Goal: Task Accomplishment & Management: Complete application form

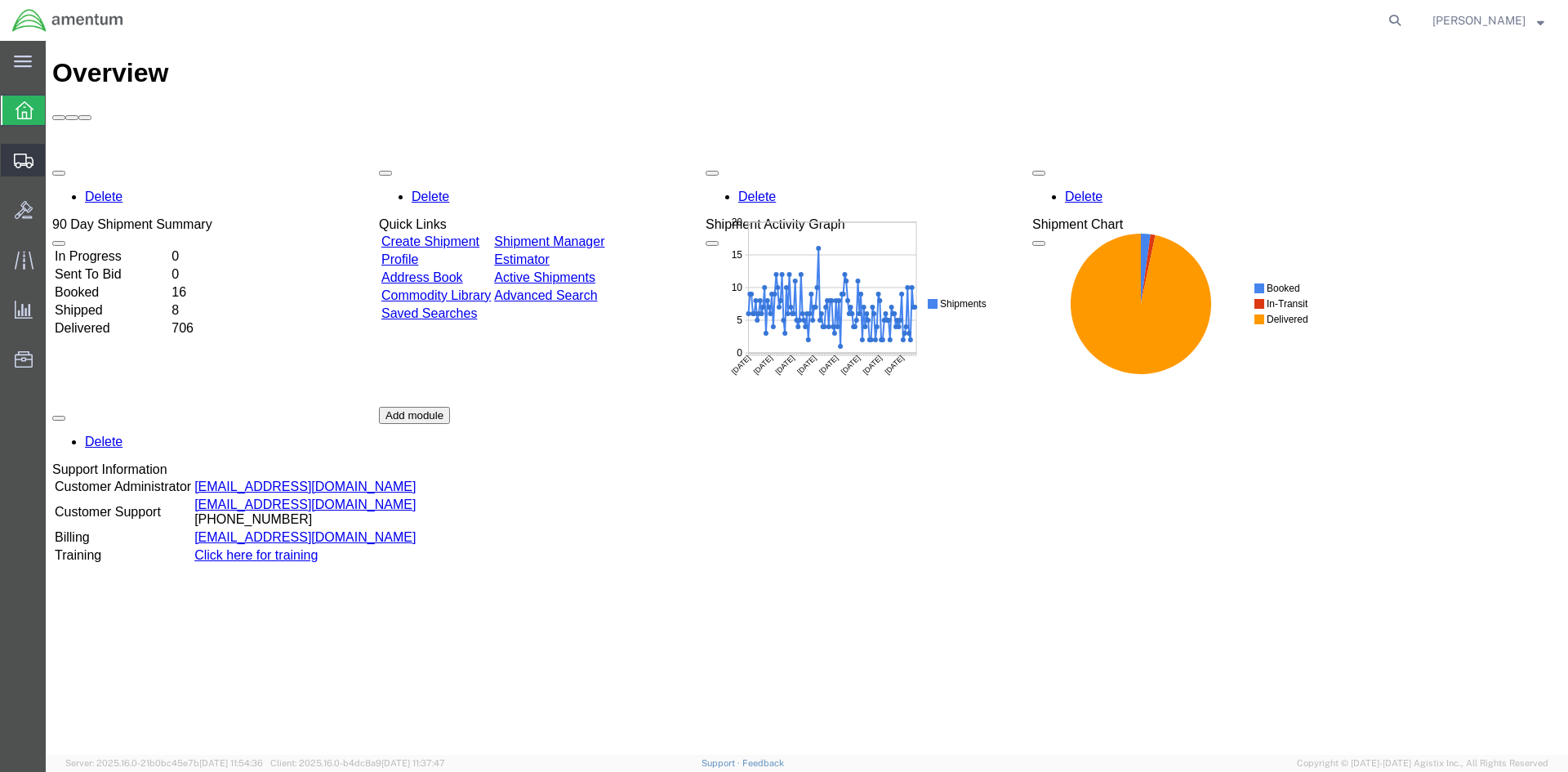
drag, startPoint x: 105, startPoint y: 214, endPoint x: 127, endPoint y: 214, distance: 22.0
click at [0, 0] on span "Create Shipment" at bounding box center [0, 0] width 0 height 0
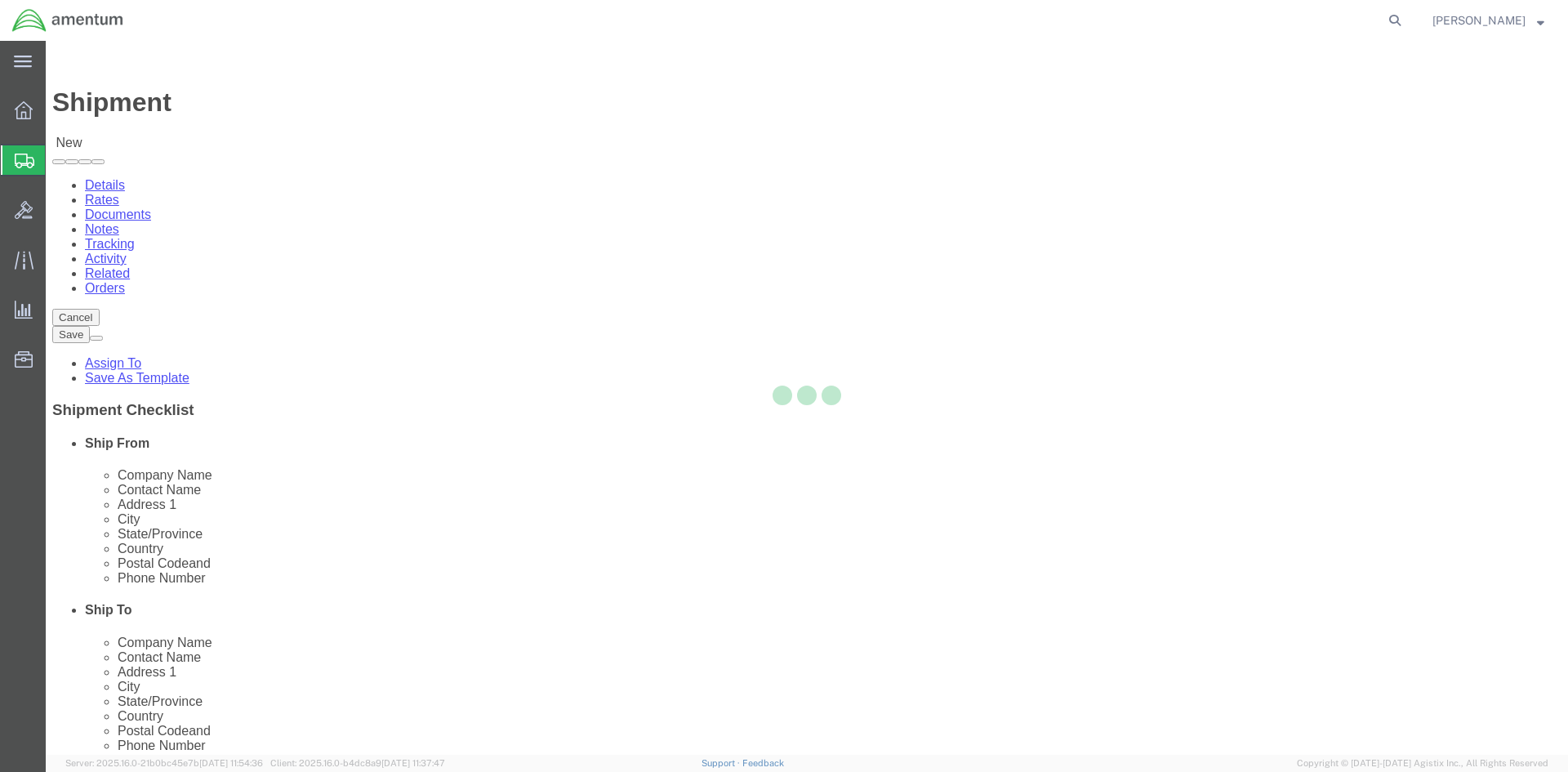
select select
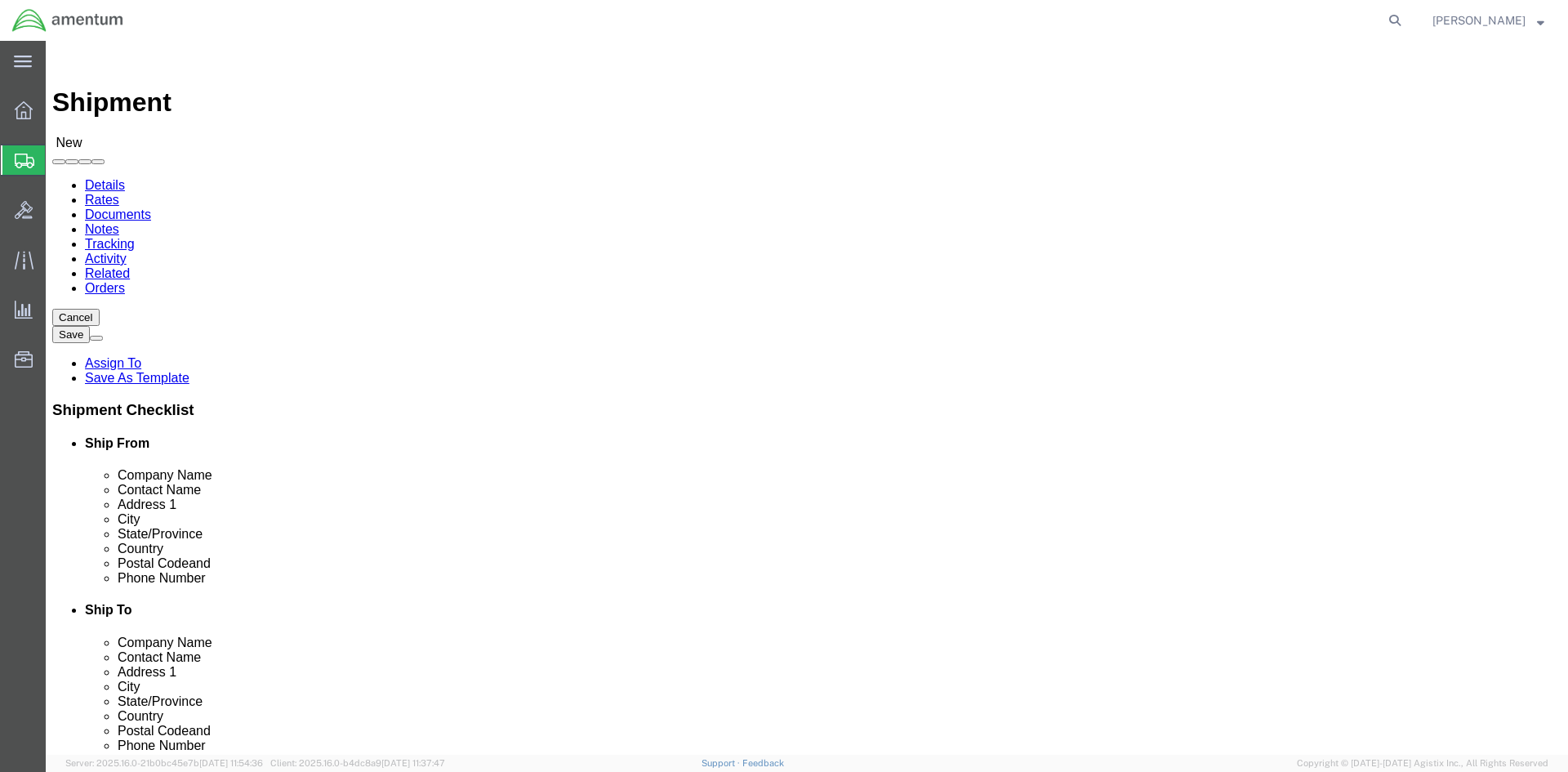
select select "MYPROFILE"
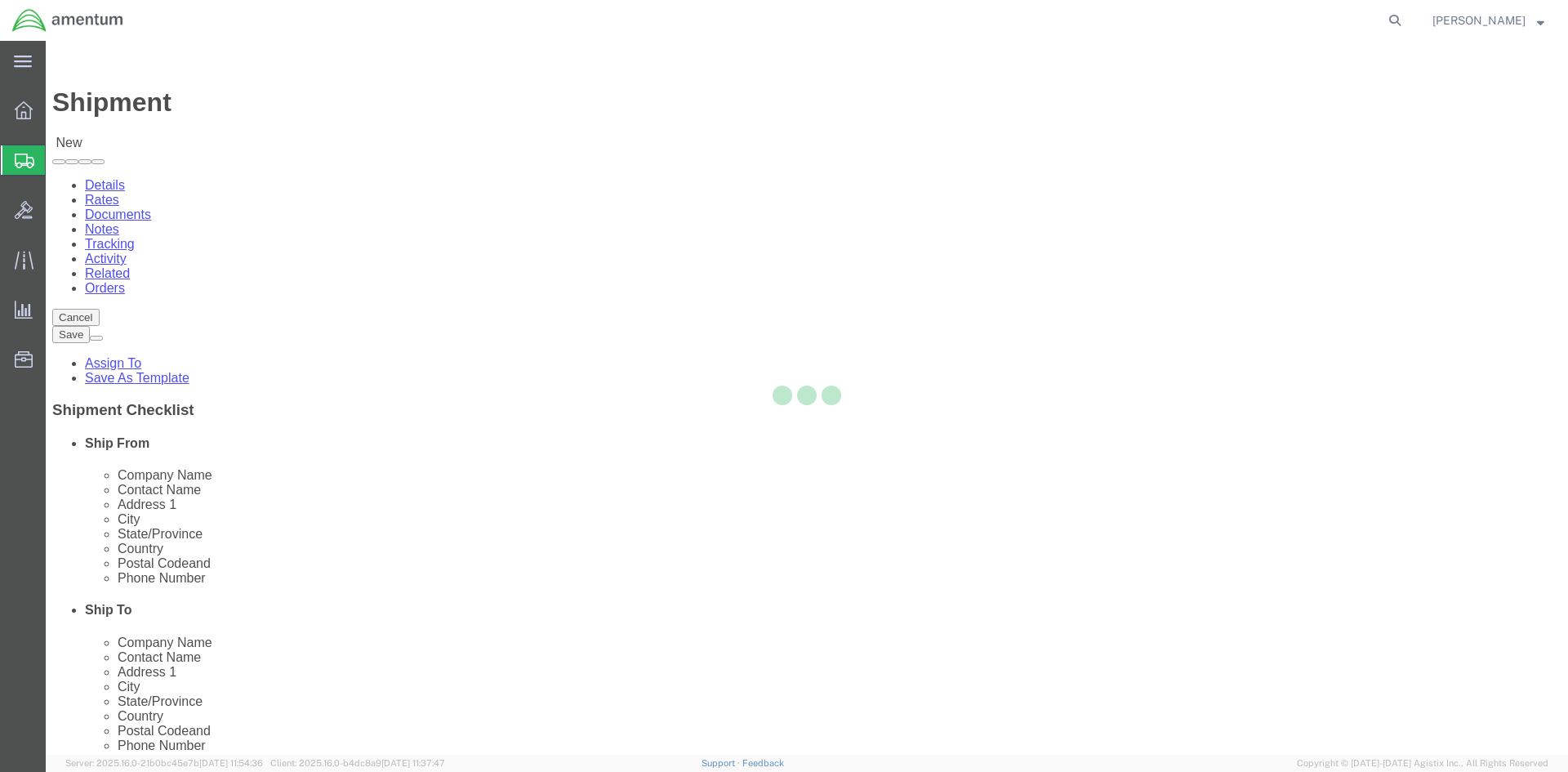
select select "[GEOGRAPHIC_DATA]"
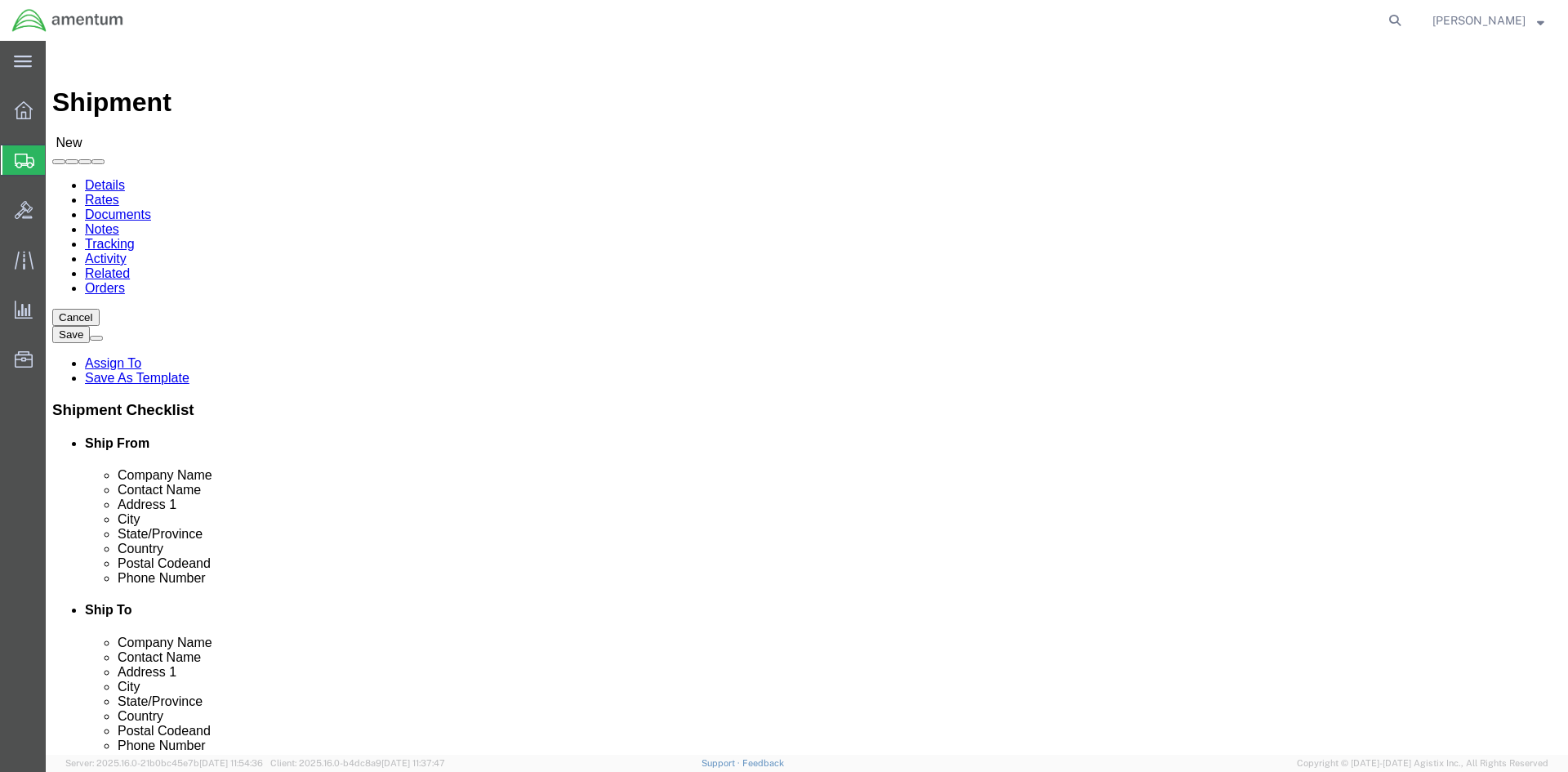
scroll to position [3184, 0]
select select "49917"
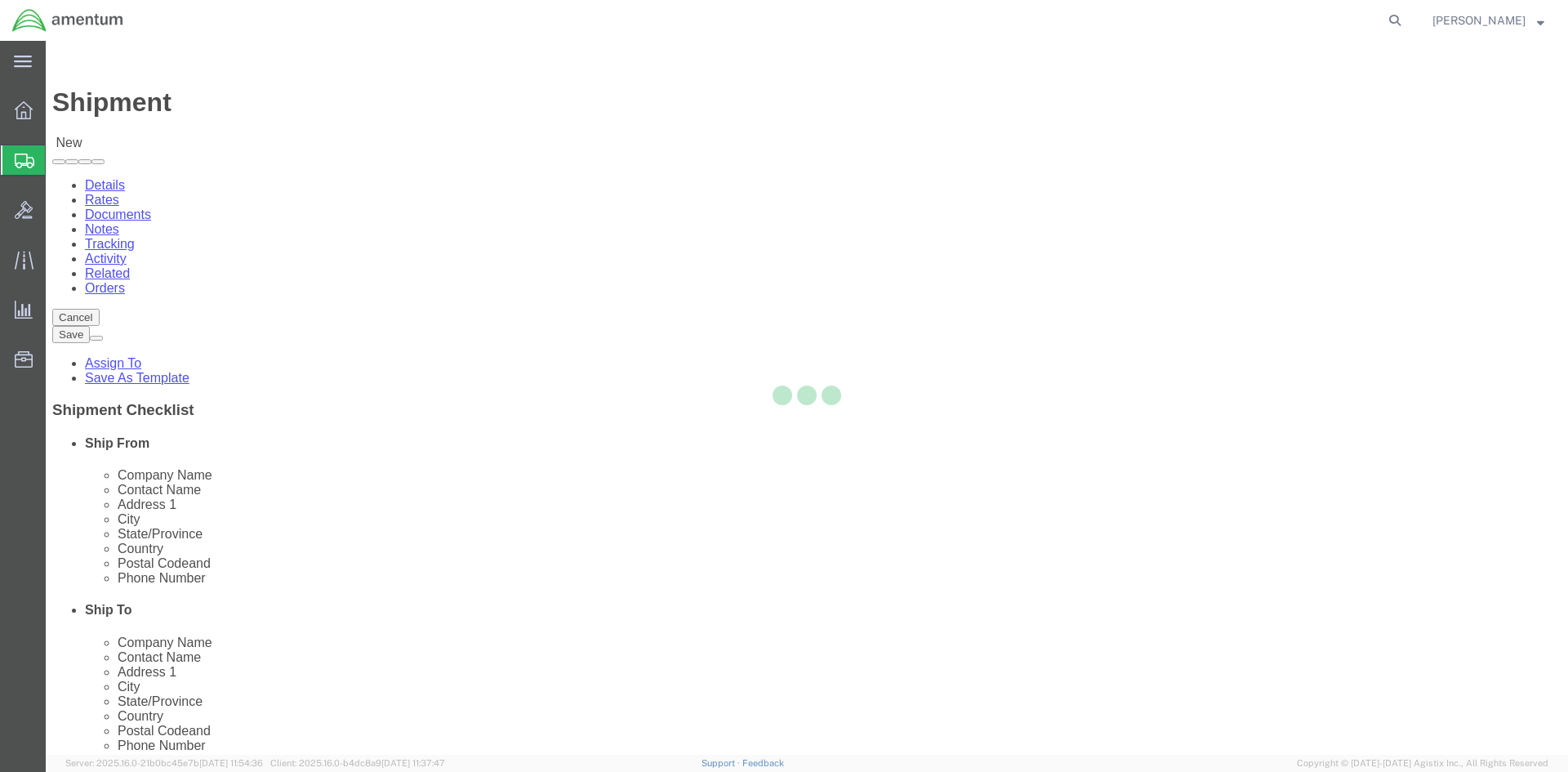
select select "FL"
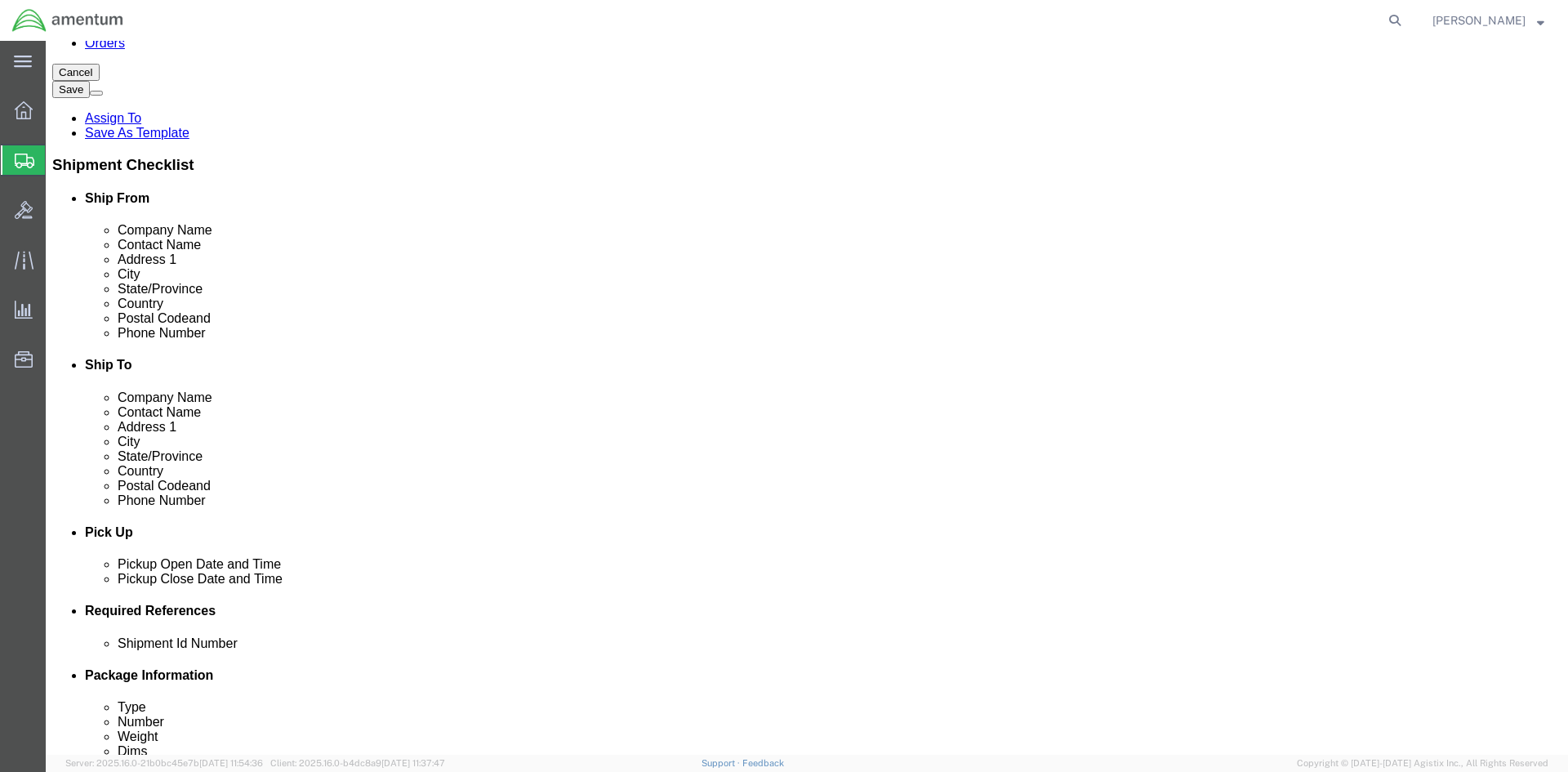
scroll to position [327, 0]
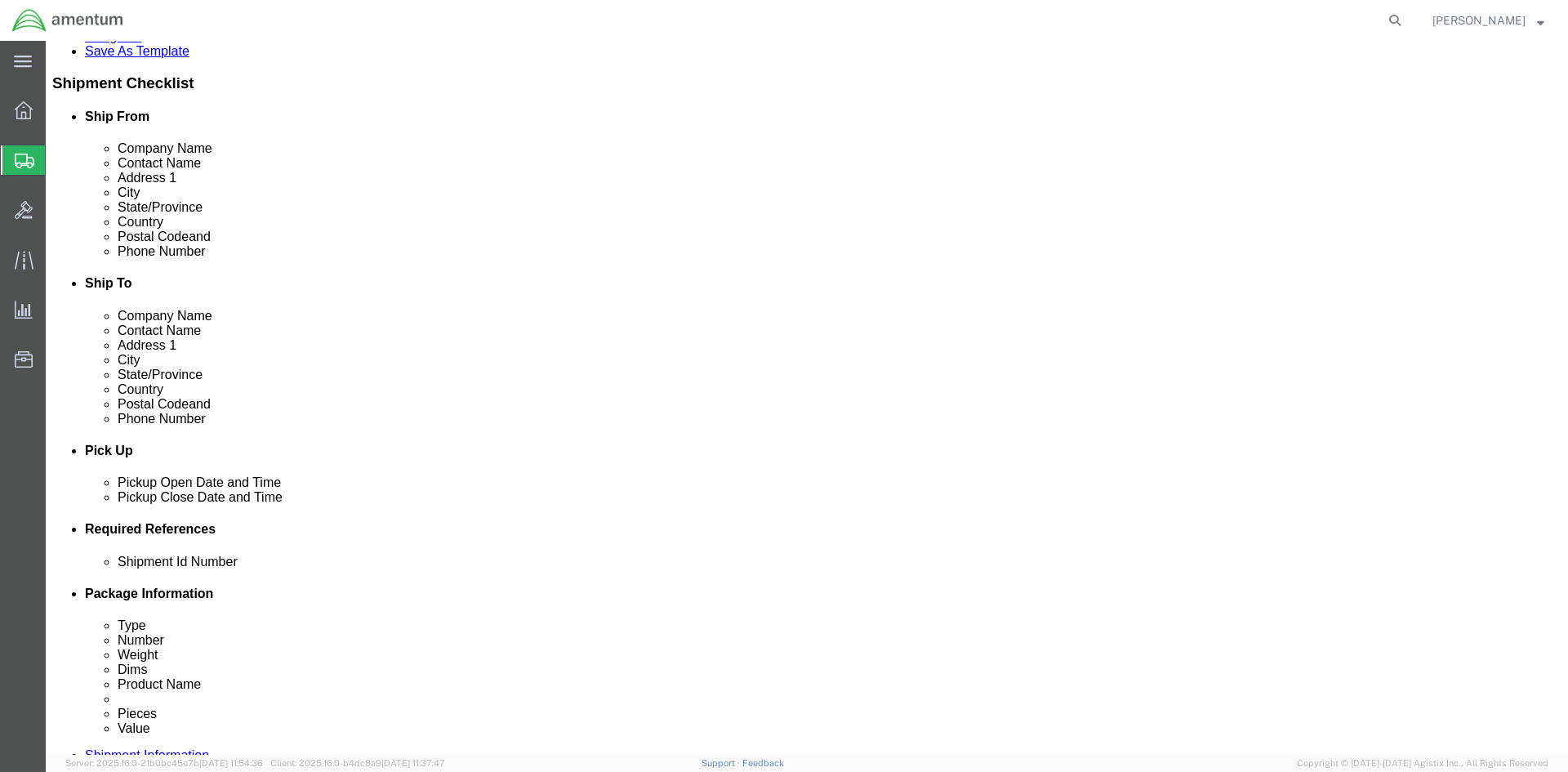
click button "Rate Shipment"
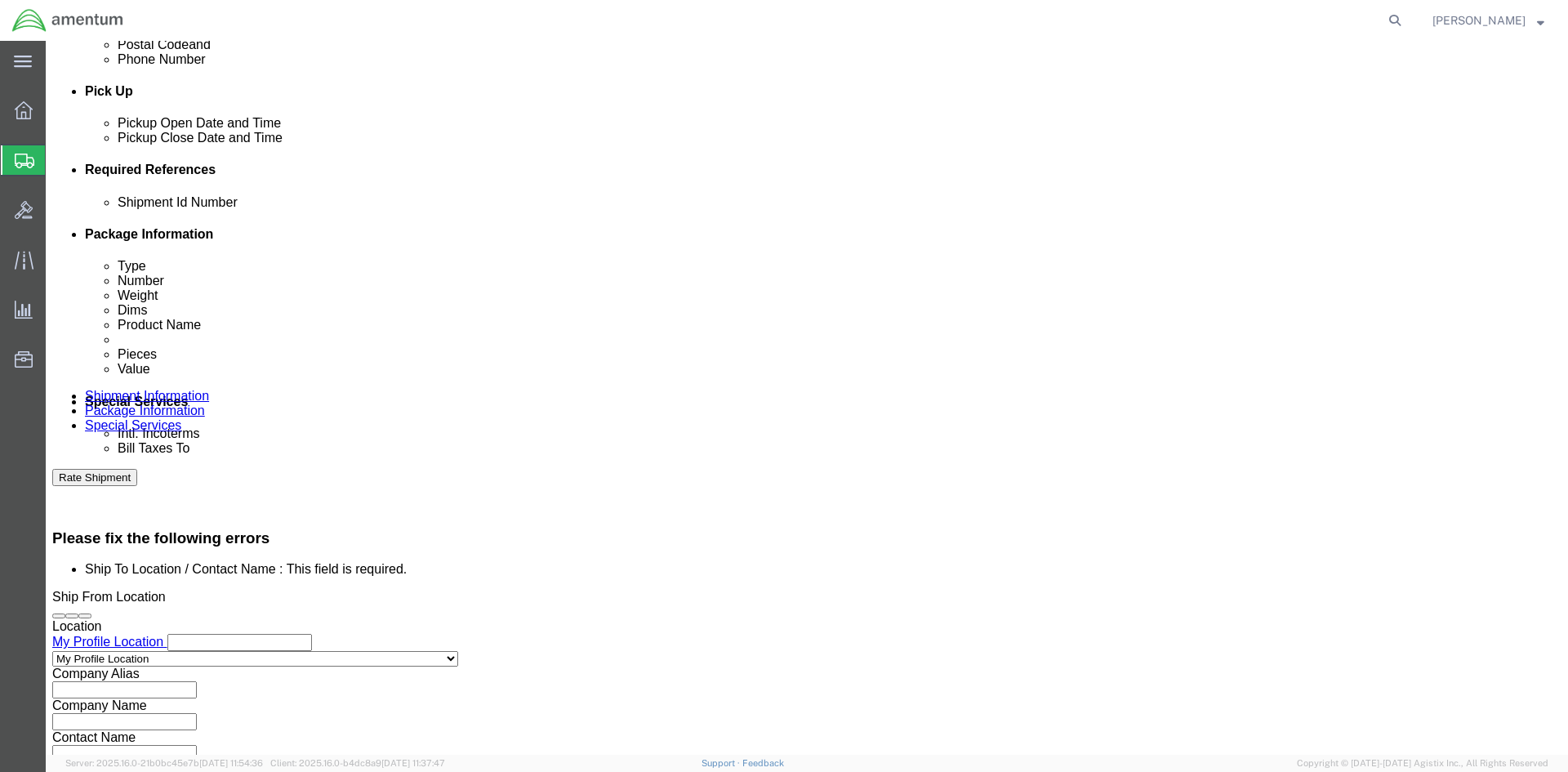
scroll to position [757, 0]
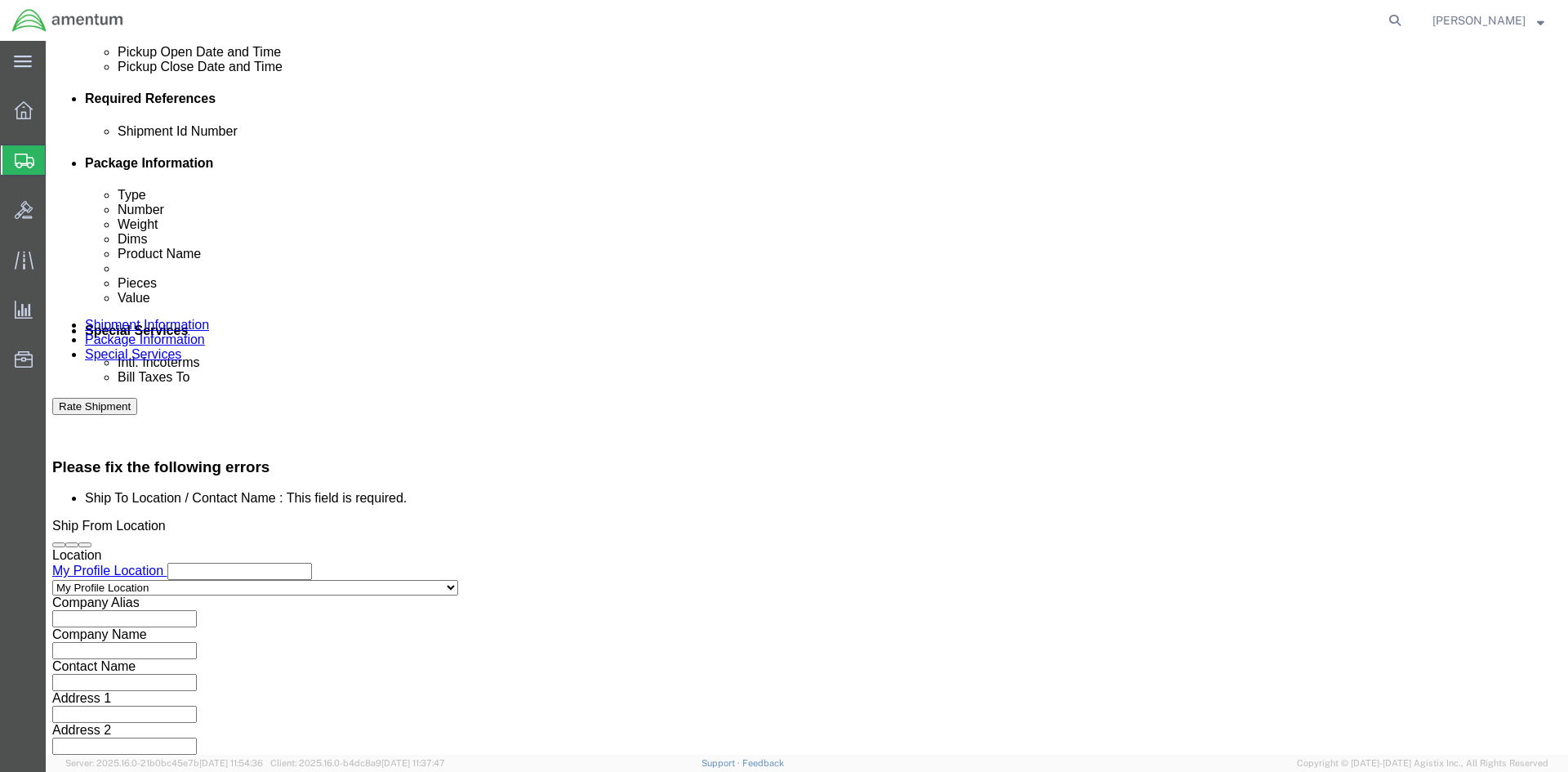
click button "Continue"
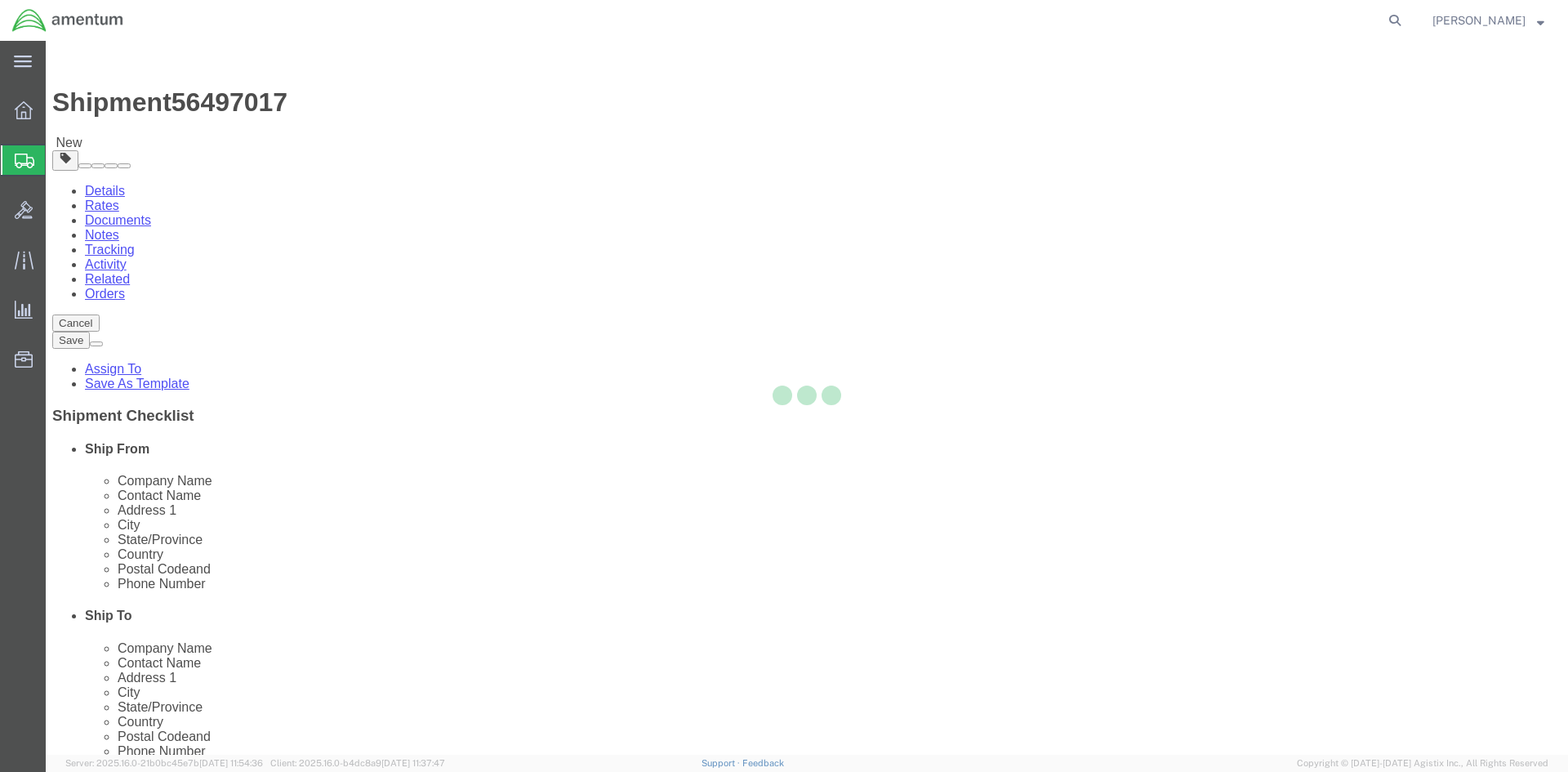
select select "CBOX"
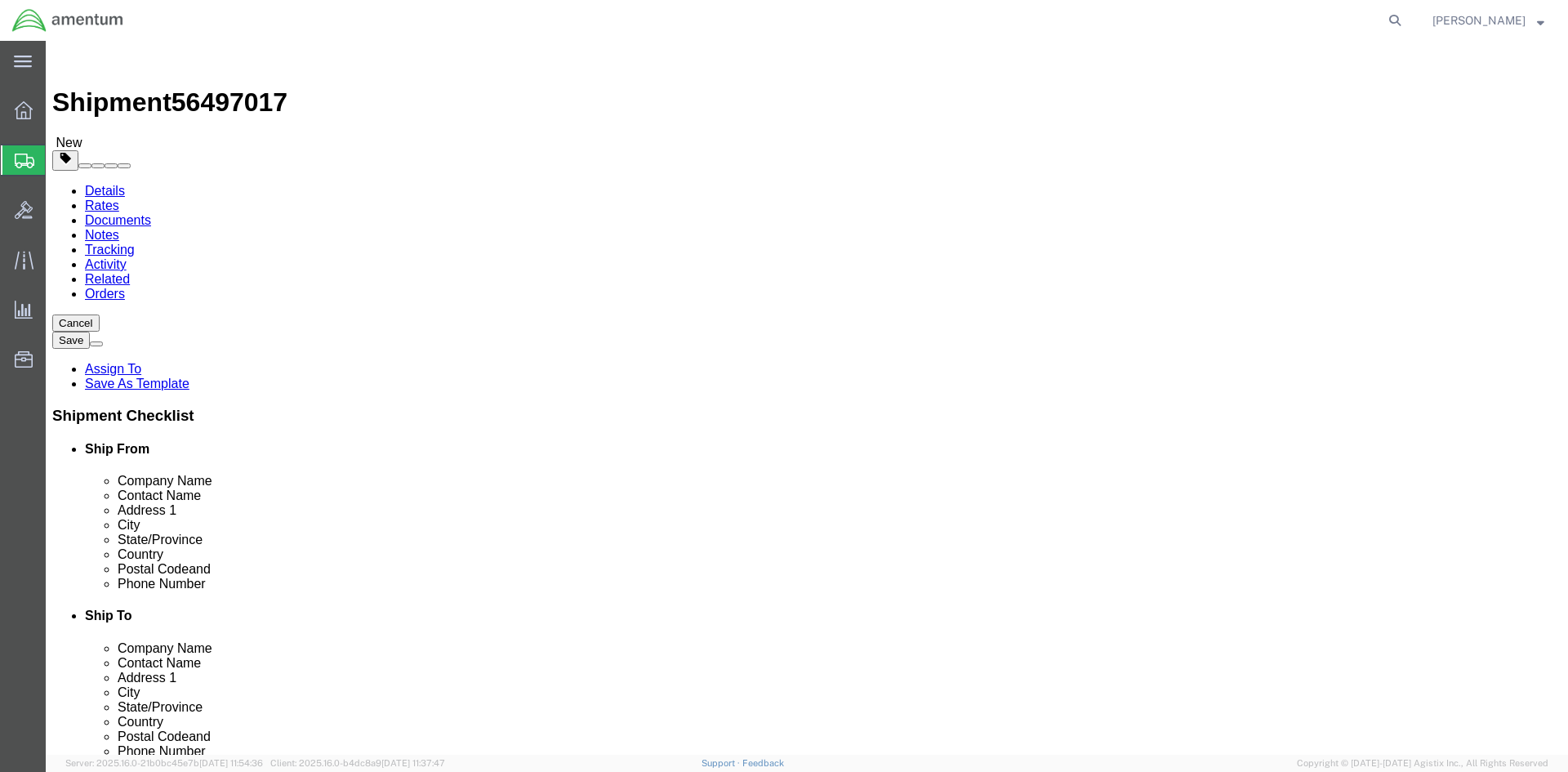
click input "Length : This field is required."
type input "18"
click input "Width : This field is required."
type input "14"
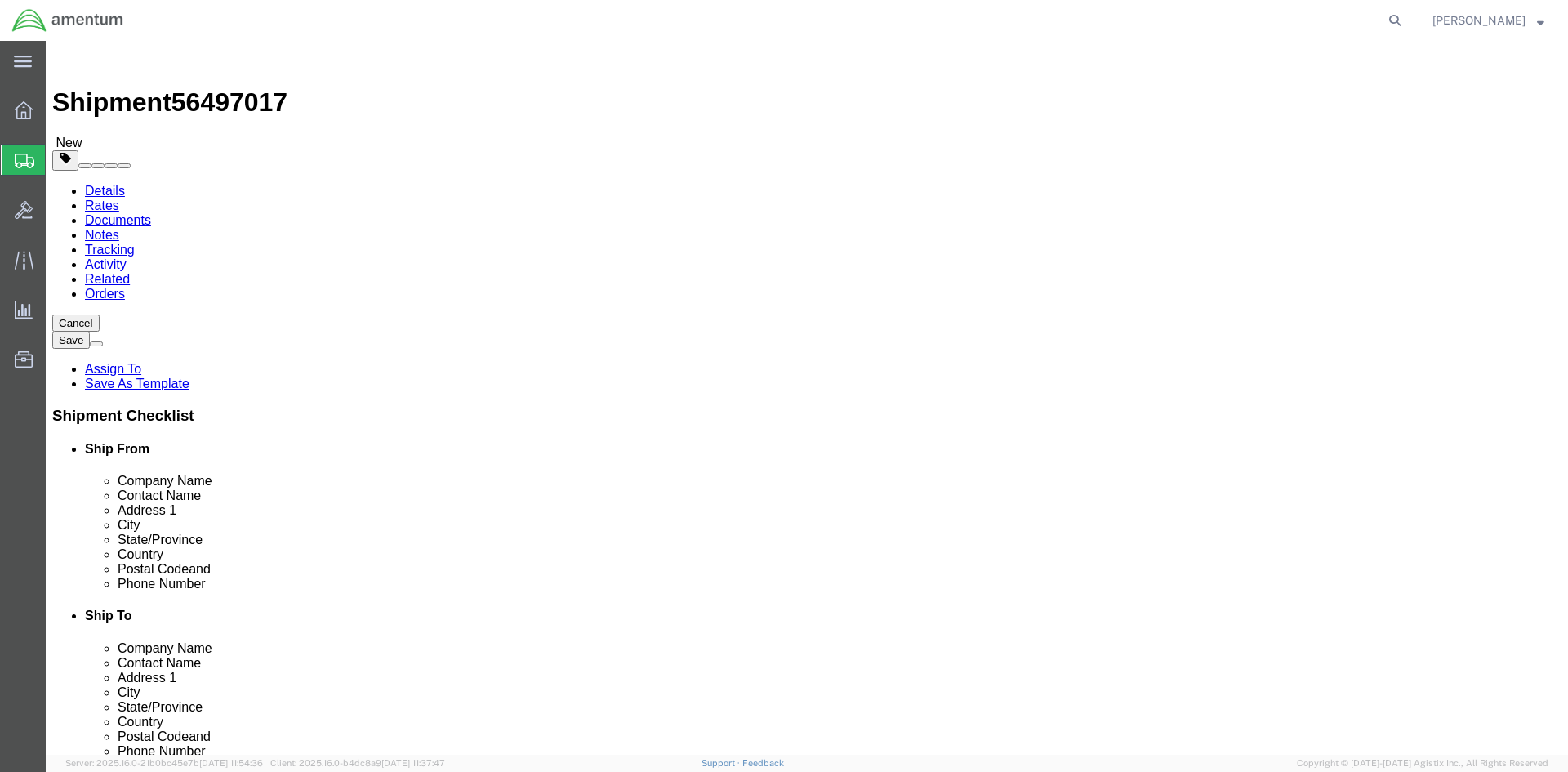
click input "Height : This field is required."
type input "14"
click input "0.00"
drag, startPoint x: 252, startPoint y: 451, endPoint x: 226, endPoint y: 451, distance: 26.0
click input "0.00"
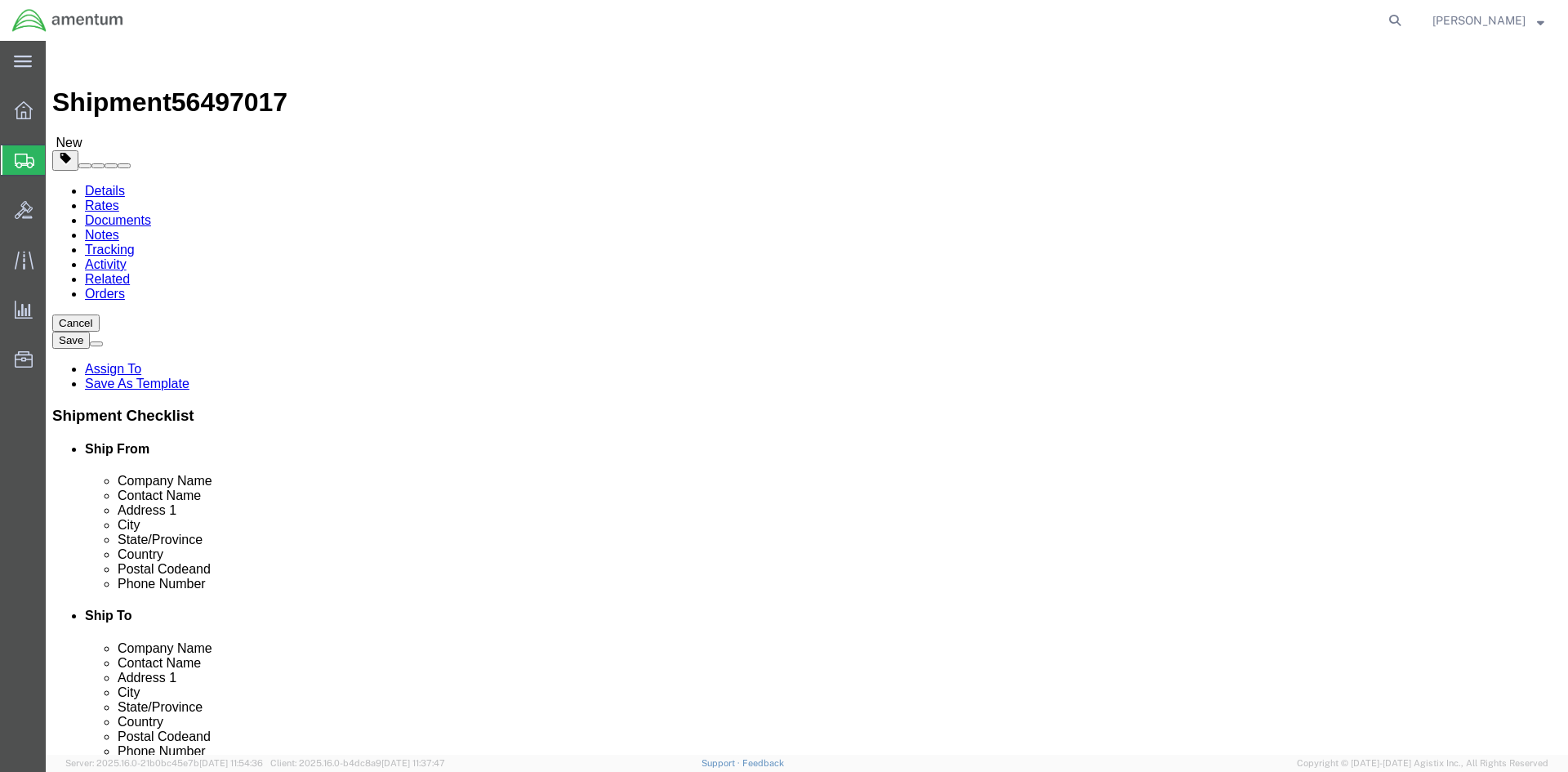
type input "49.80"
click link "Add Content"
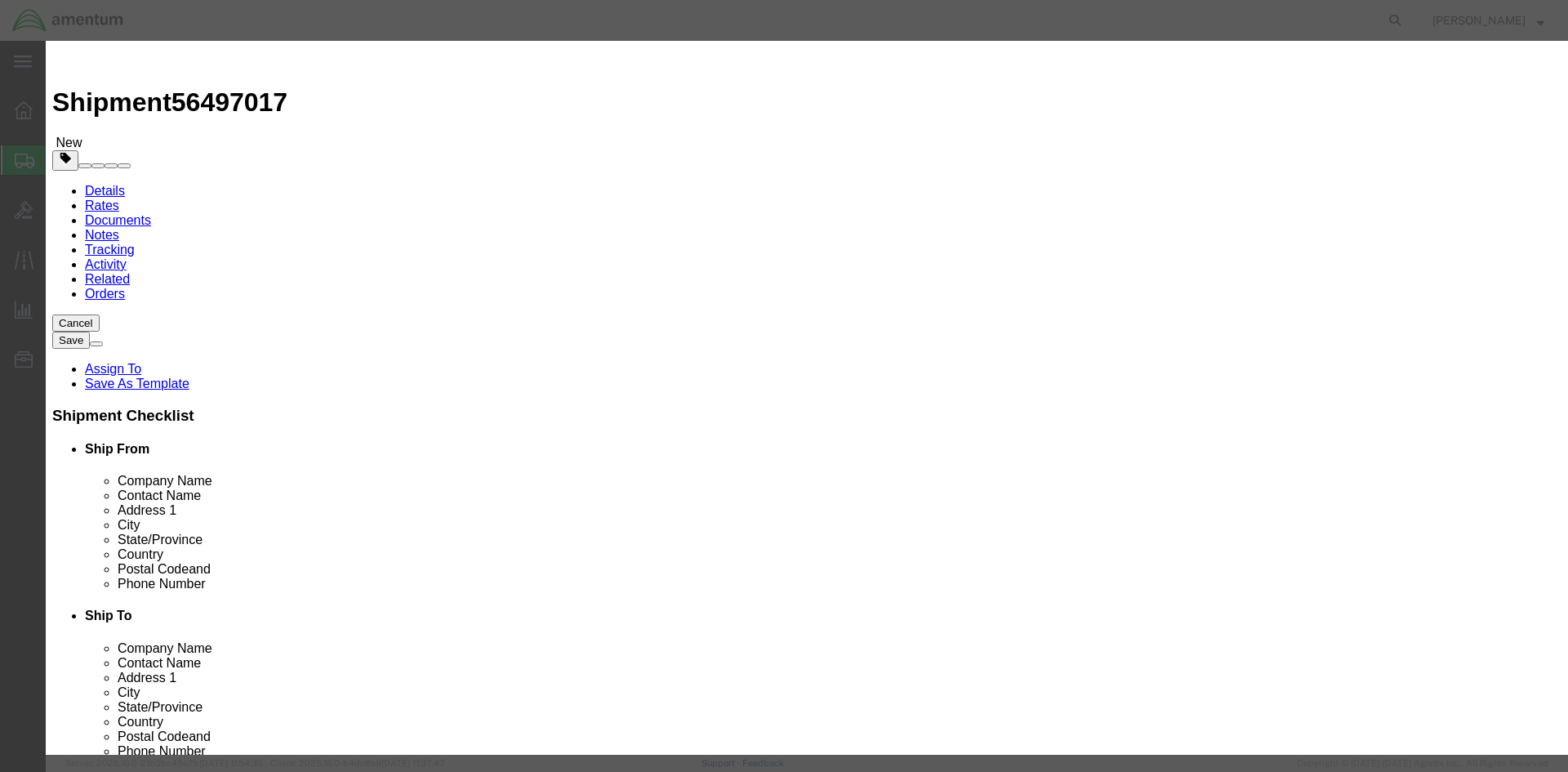
click input "text"
type input "a"
type input "AIRCRAFT HARVEST PARTS"
drag, startPoint x: 495, startPoint y: 153, endPoint x: 463, endPoint y: 166, distance: 34.5
click div "Pieces 0 Select Bag Barrels 100Board Feet Bottle Box Blister Pack Carats Can Ca…"
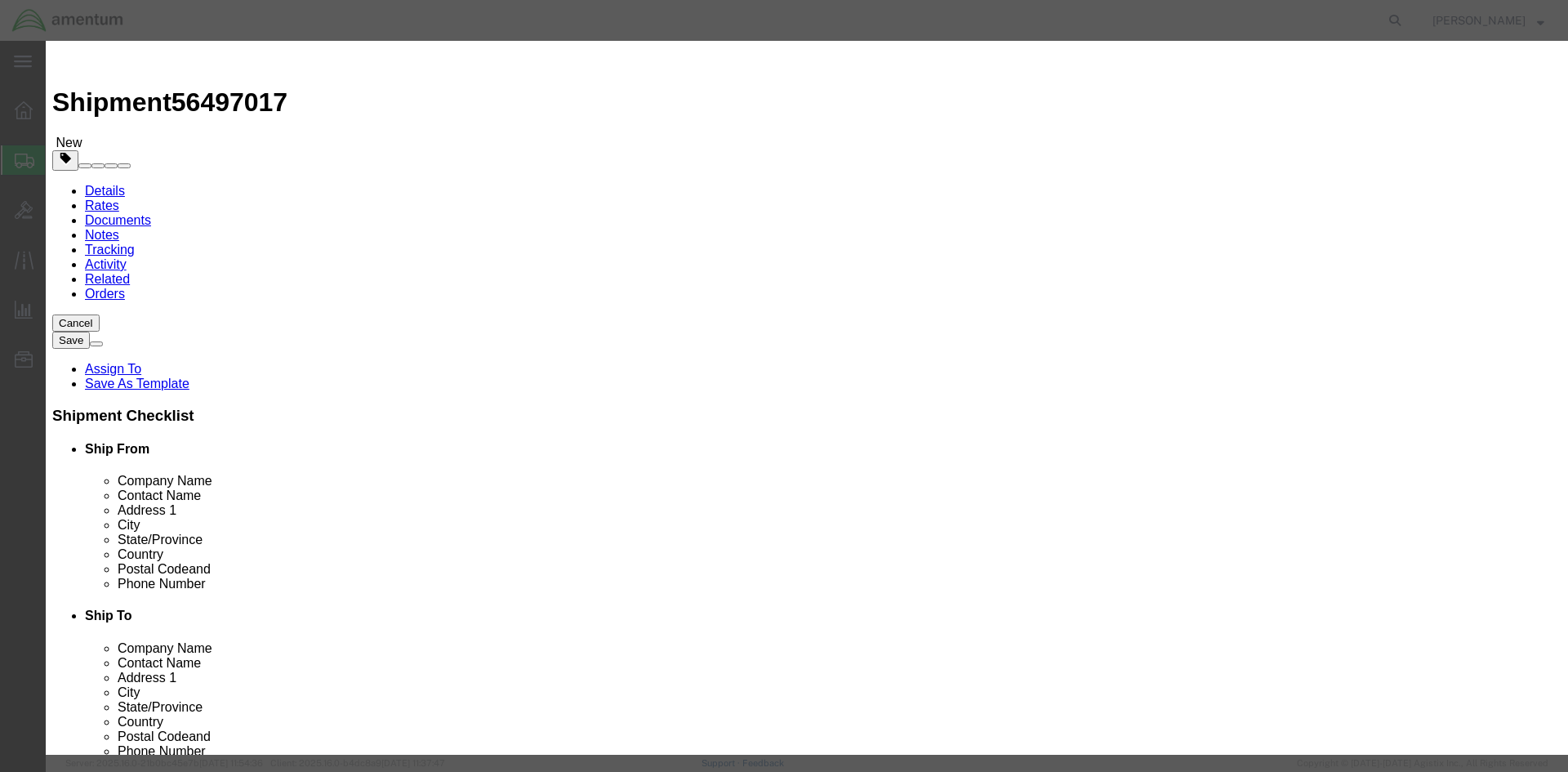
type input "1"
click input "text"
type input "50,000.00"
click button "Save & Close"
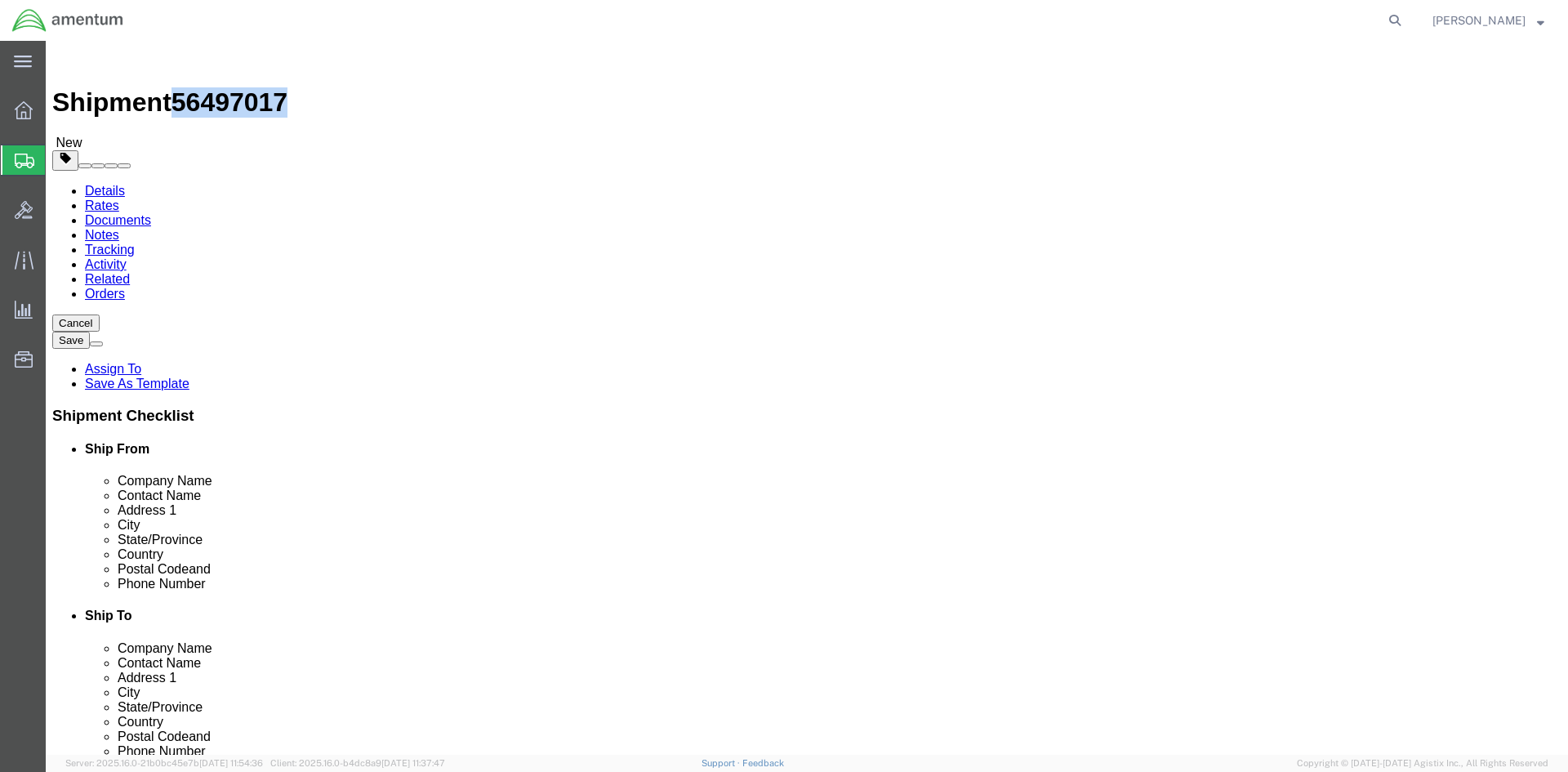
drag, startPoint x: 219, startPoint y: 22, endPoint x: 140, endPoint y: 20, distance: 79.0
click span "56497017"
copy span "56497017"
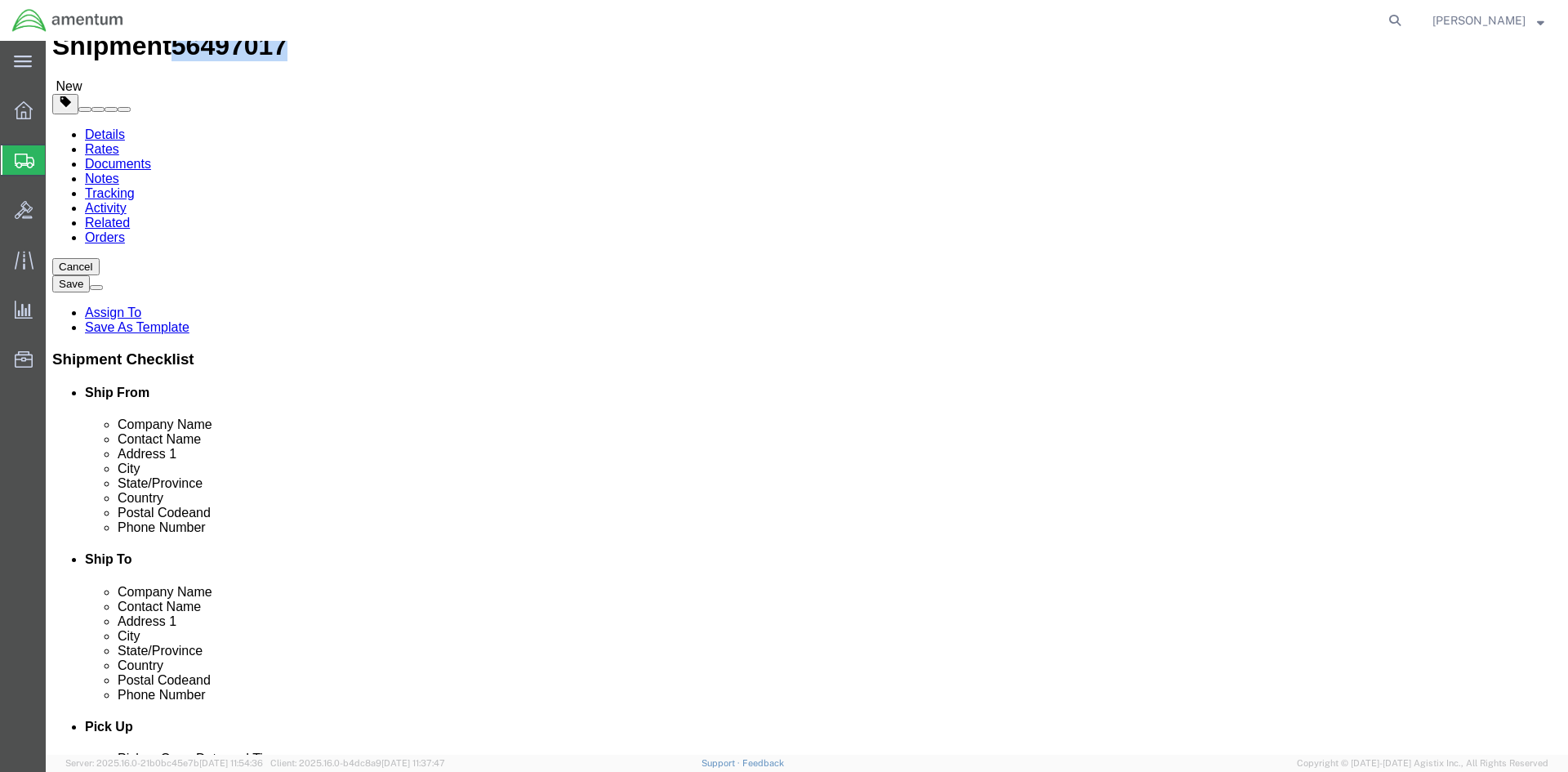
drag, startPoint x: 1305, startPoint y: 685, endPoint x: 1298, endPoint y: 677, distance: 10.6
click button "Rate Shipment"
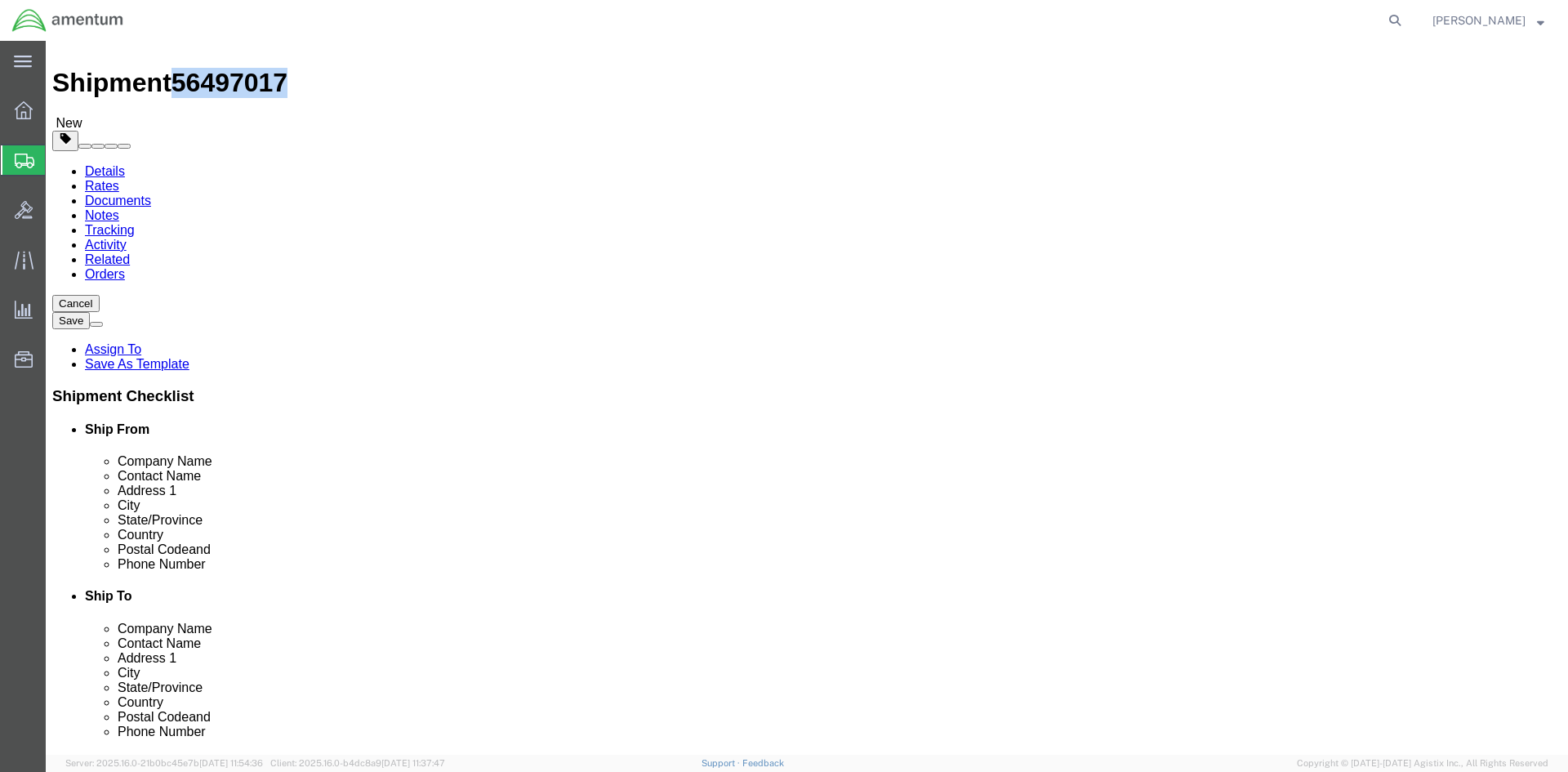
scroll to position [0, 0]
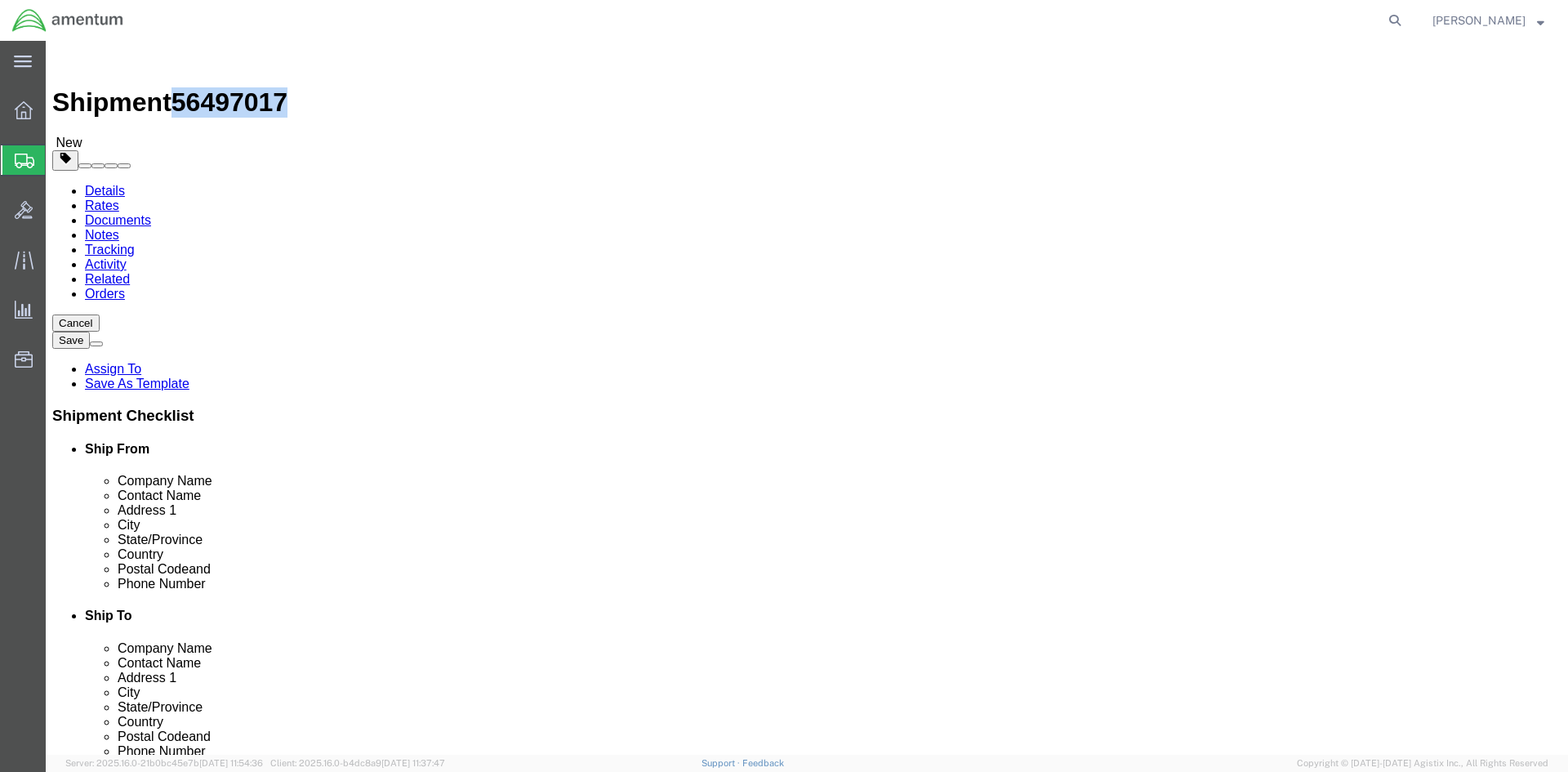
click button "Rate Shipment"
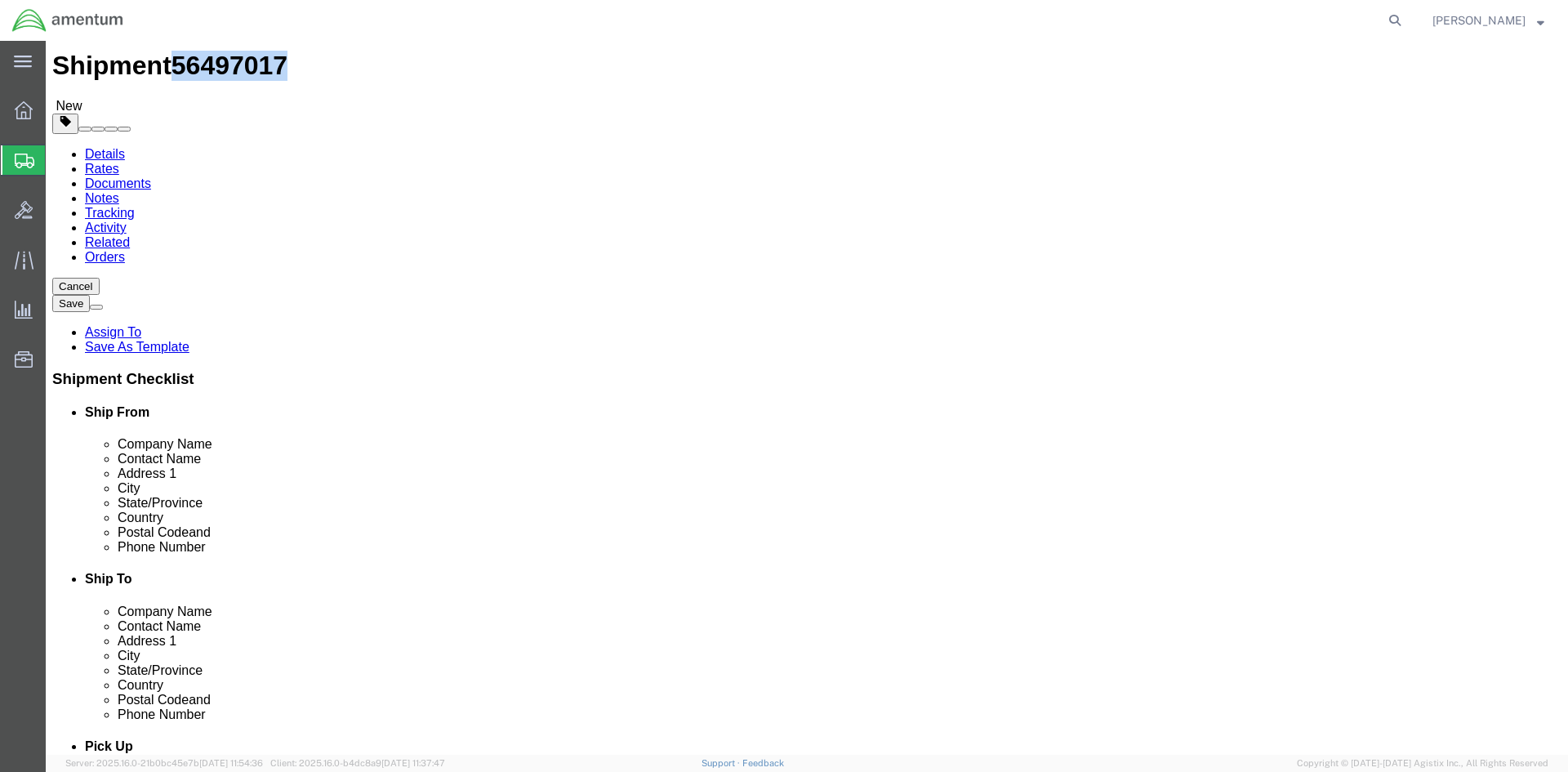
scroll to position [56, 0]
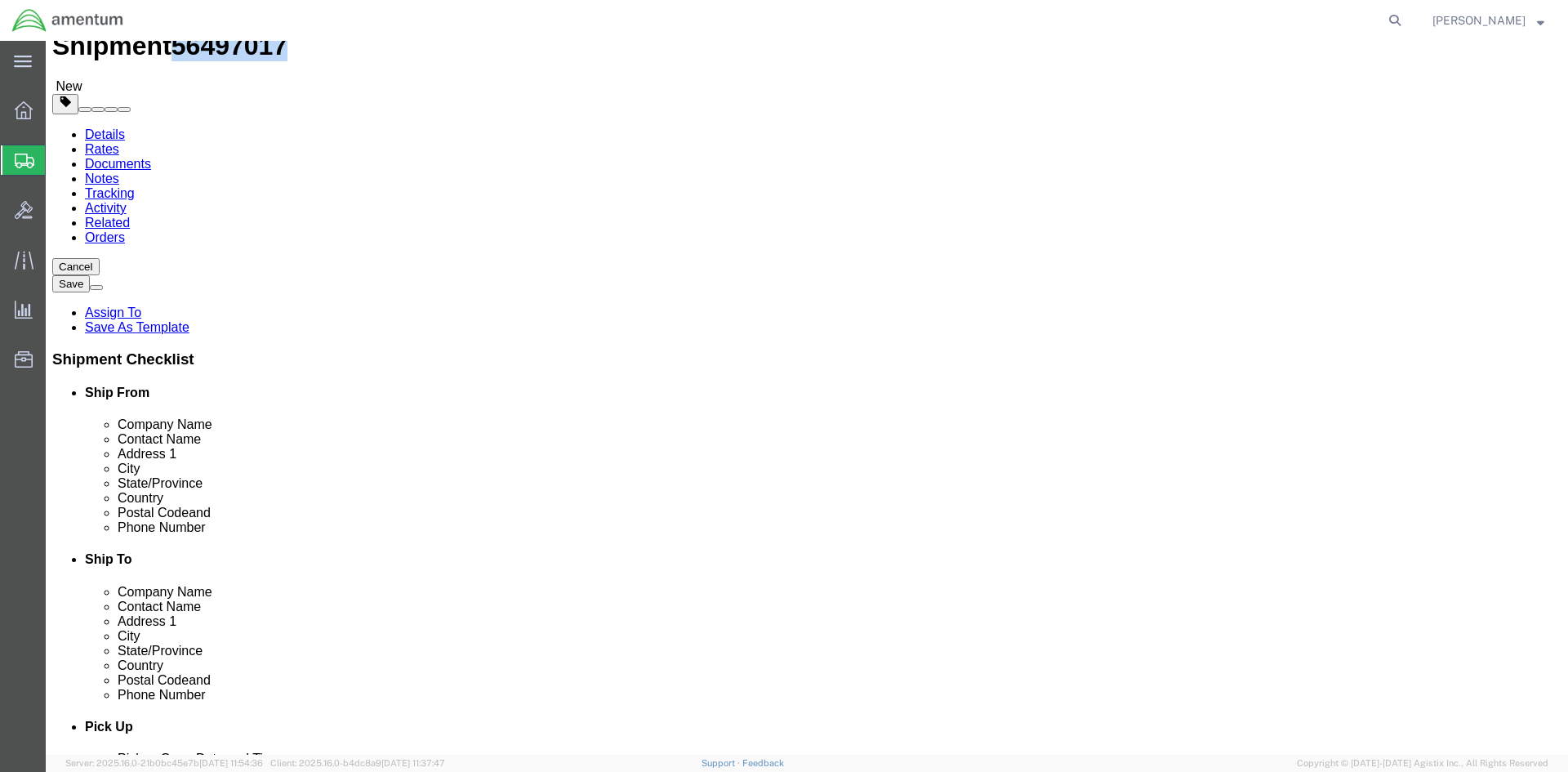
click icon
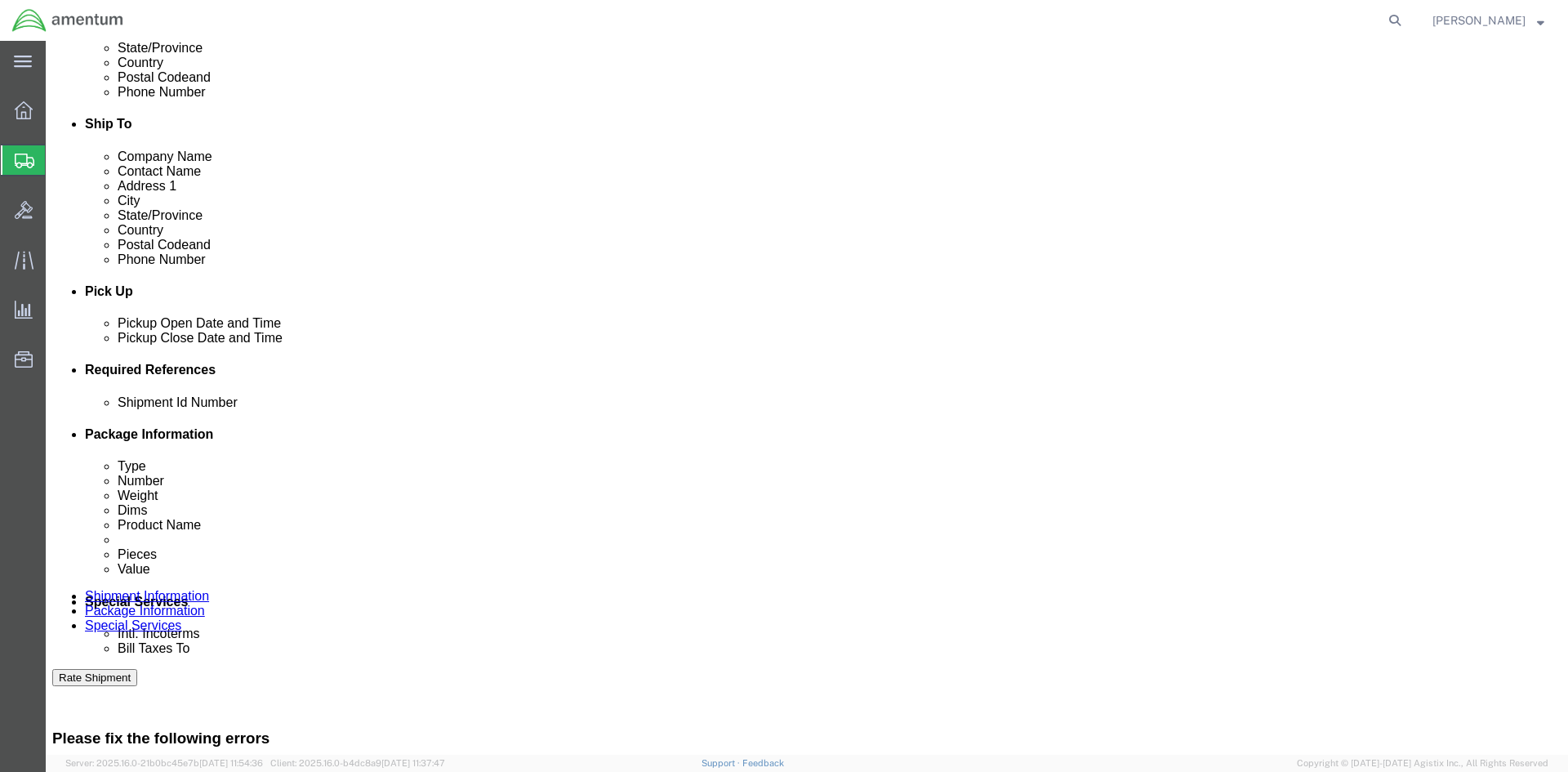
scroll to position [628, 0]
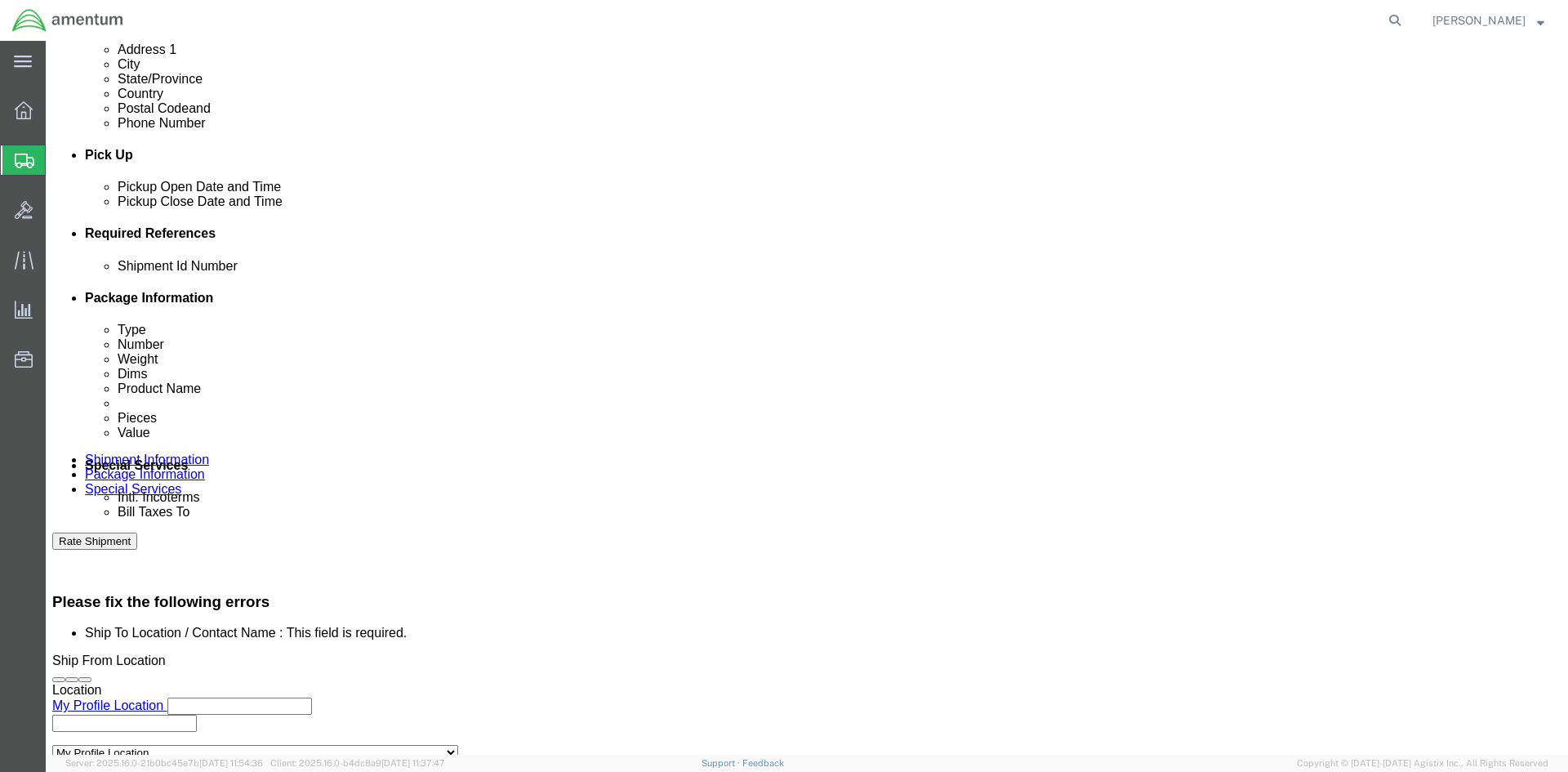
click input "text"
paste input "56497017"
type input "56497017"
click button "Rate Shipment"
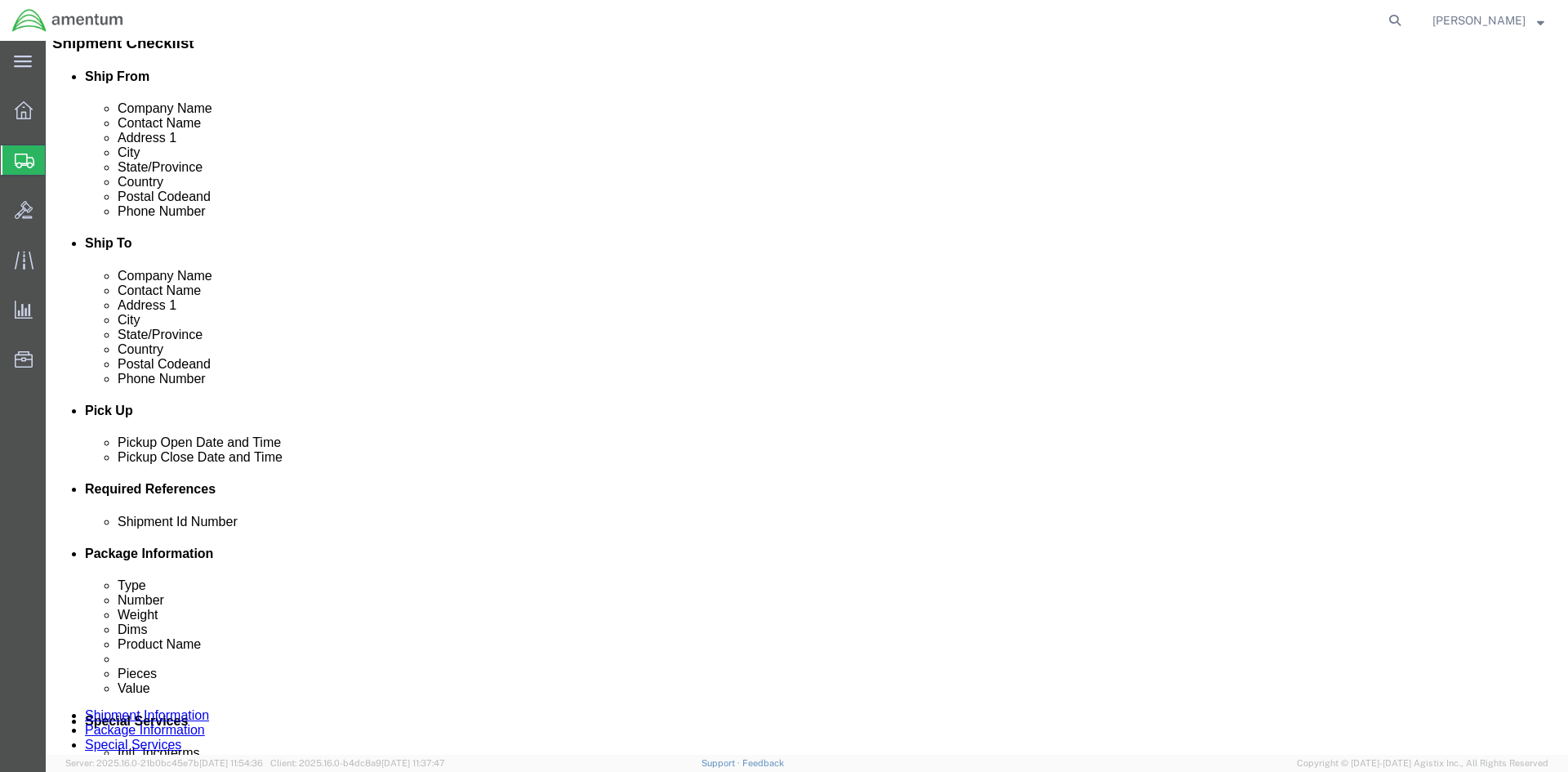
scroll to position [409, 0]
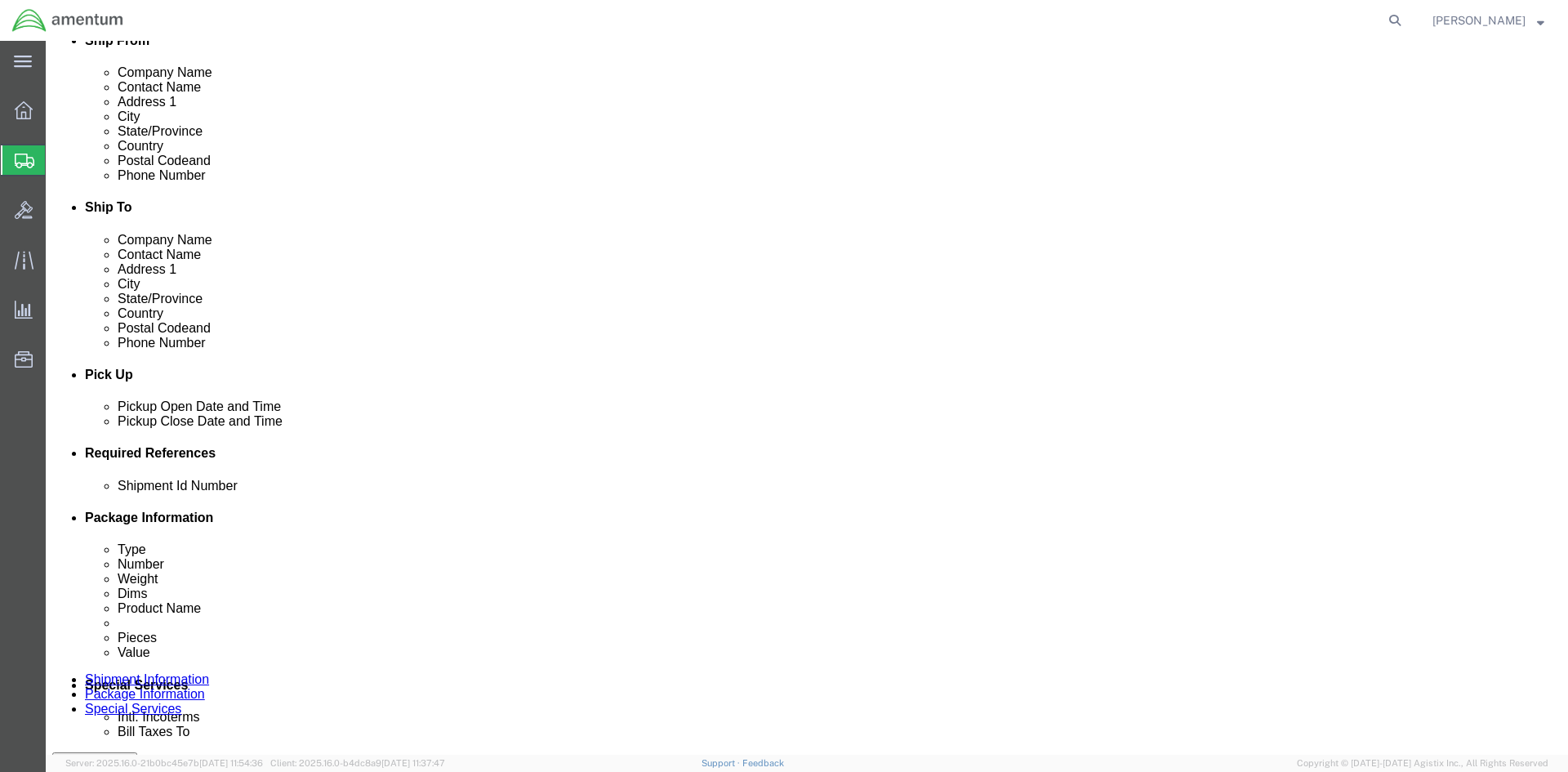
click button "Rate Shipment"
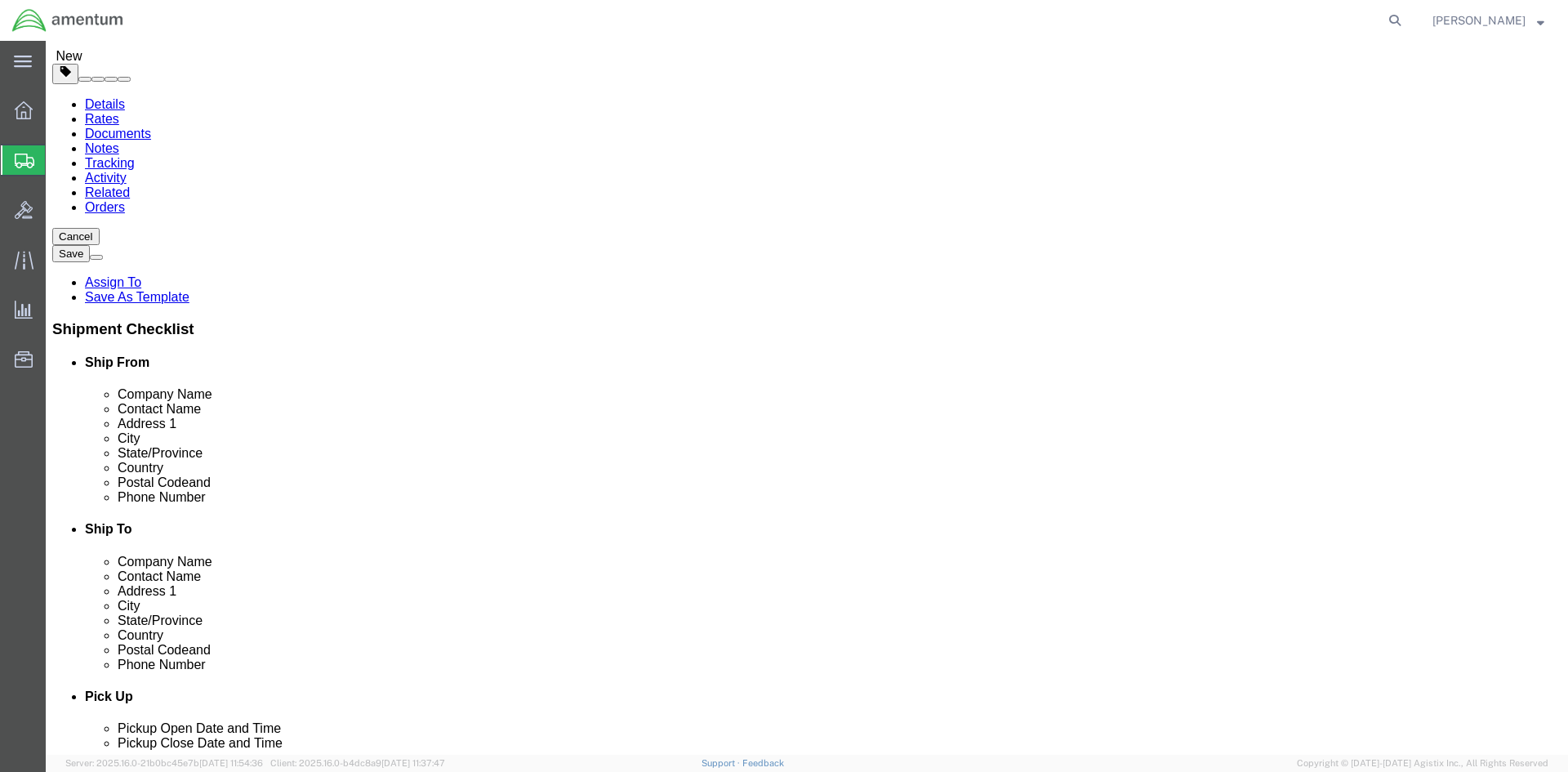
scroll to position [0, 0]
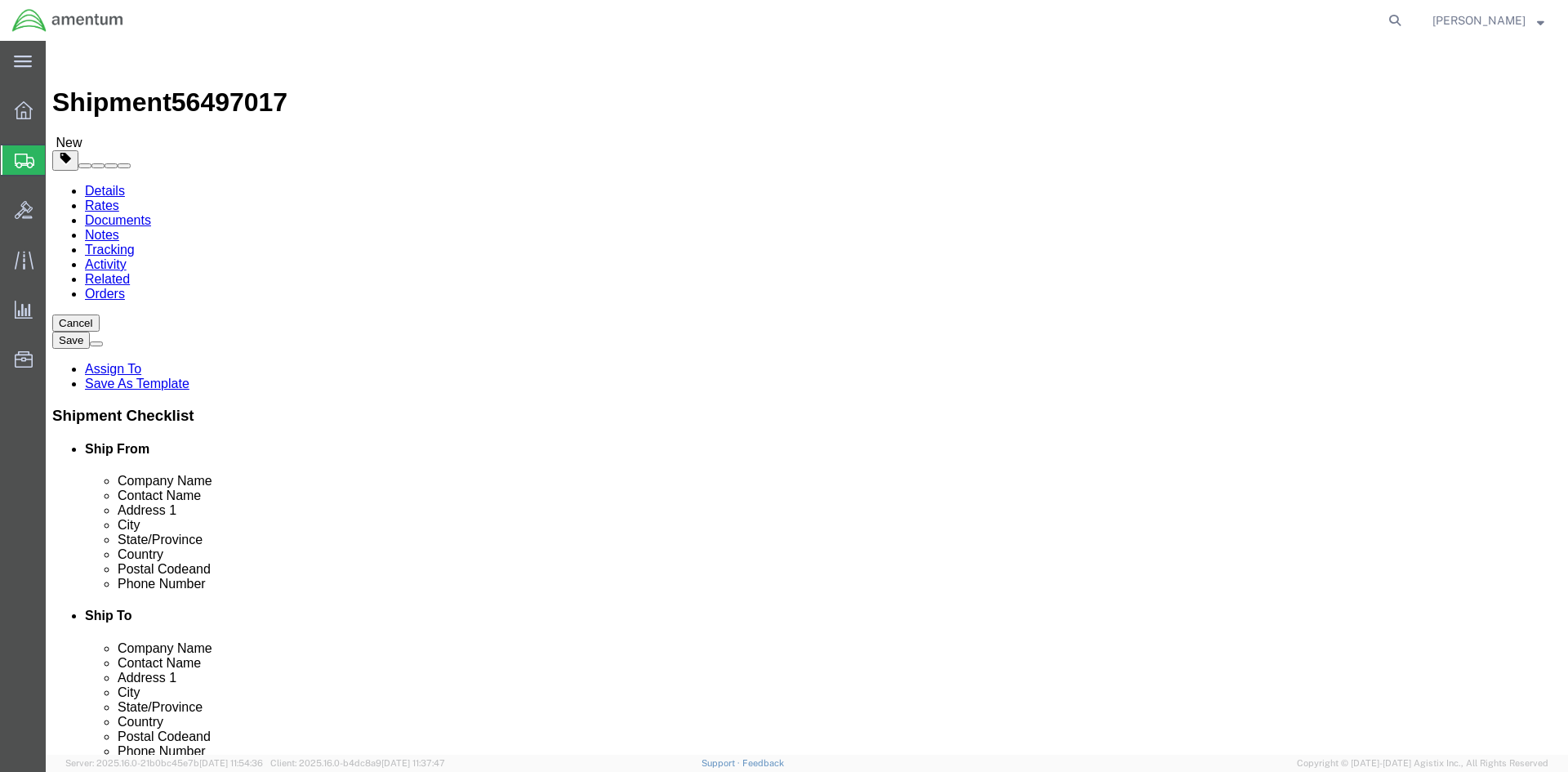
click input "Ship To Location / Contact Name : This field is required."
click input "DER"
type input "D"
click input "NICCOLES"
type input "NICOLES"
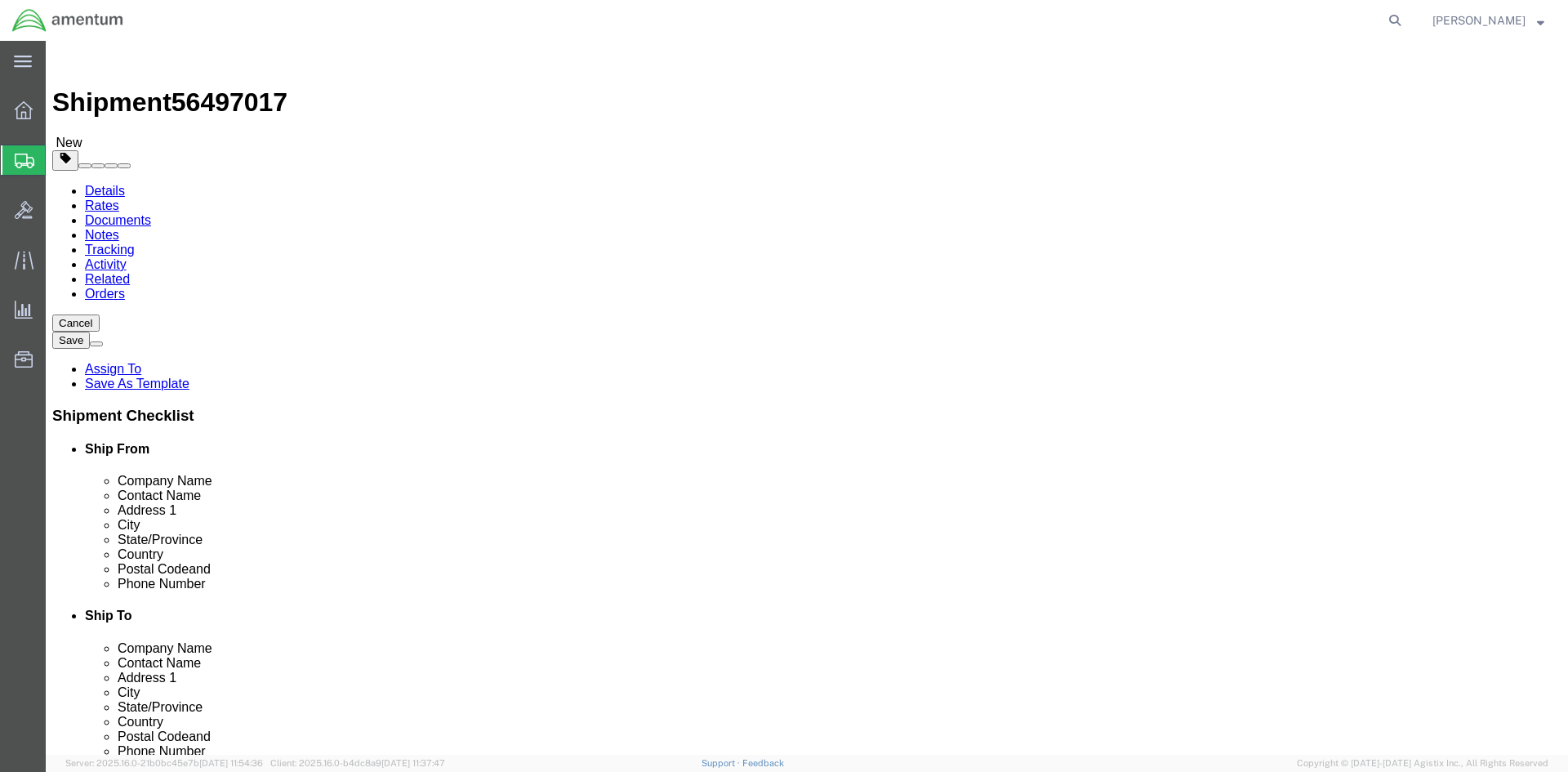
drag, startPoint x: 880, startPoint y: 337, endPoint x: 766, endPoint y: 346, distance: 114.4
click div "Contact Name [PERSON_NAME]"
paste input "[PERSON_NAME].[PERSON_NAME]"
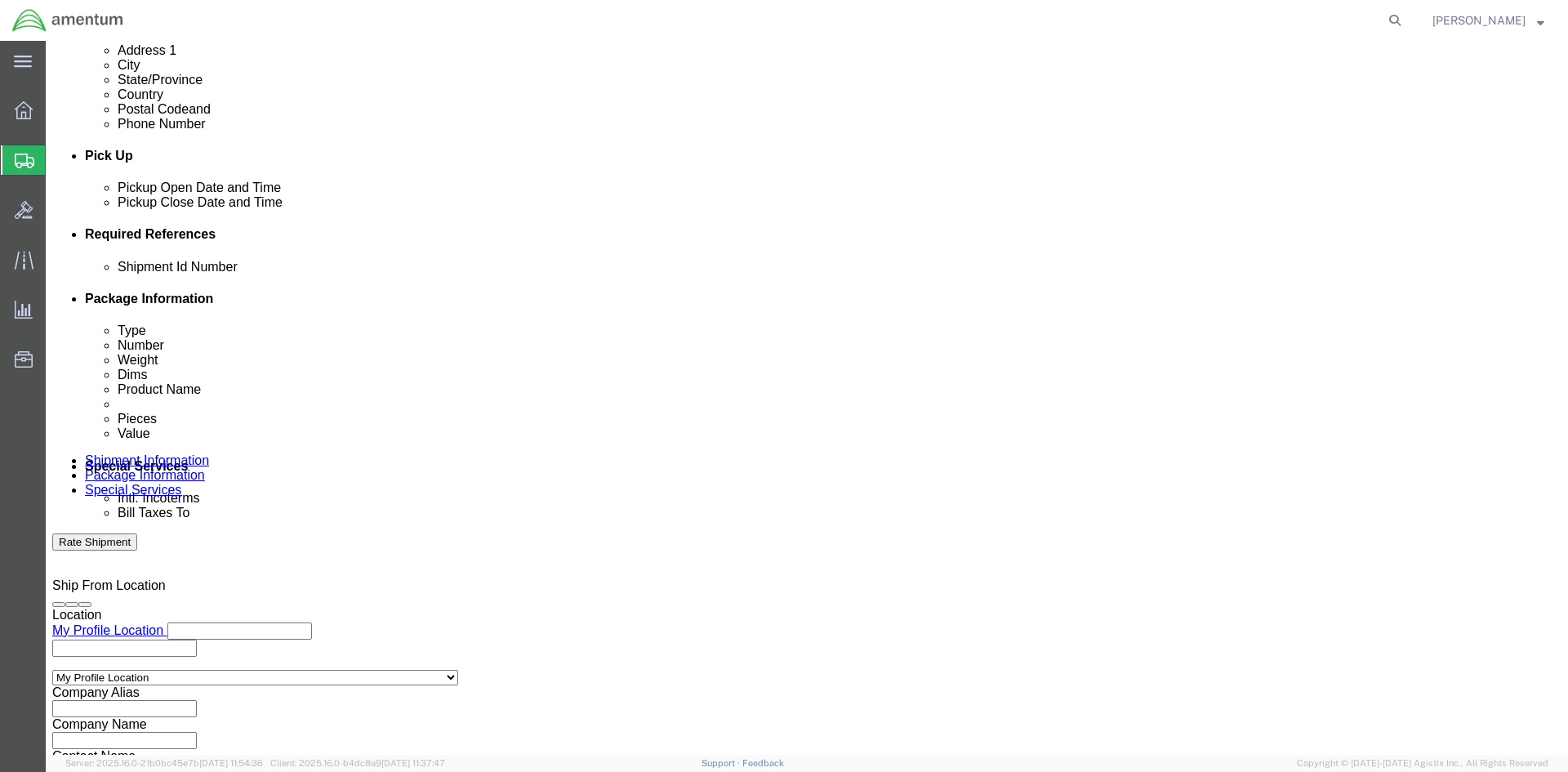
scroll to position [688, 0]
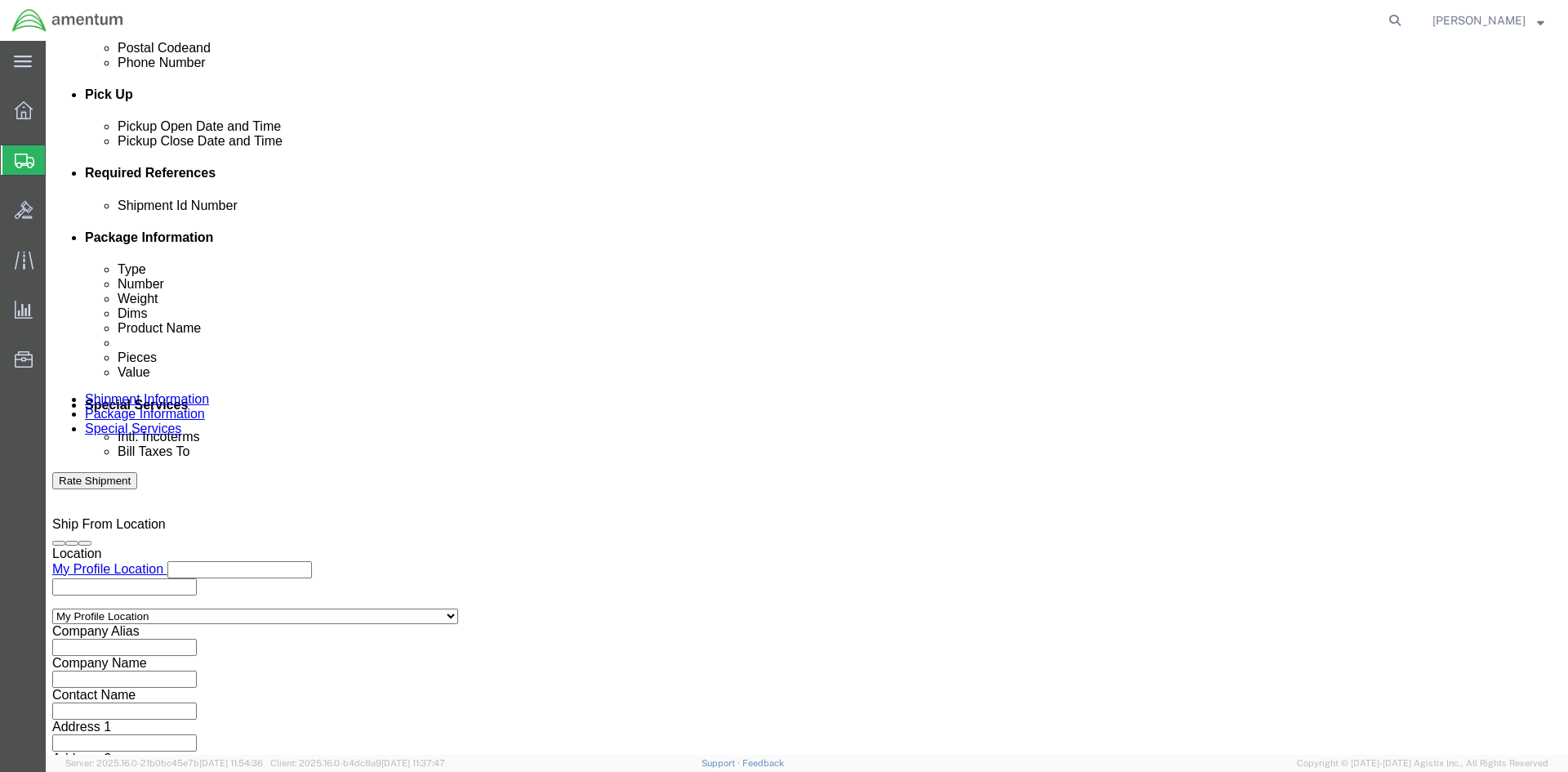
type input "[PERSON_NAME].[PERSON_NAME]"
click button "Rate Shipment"
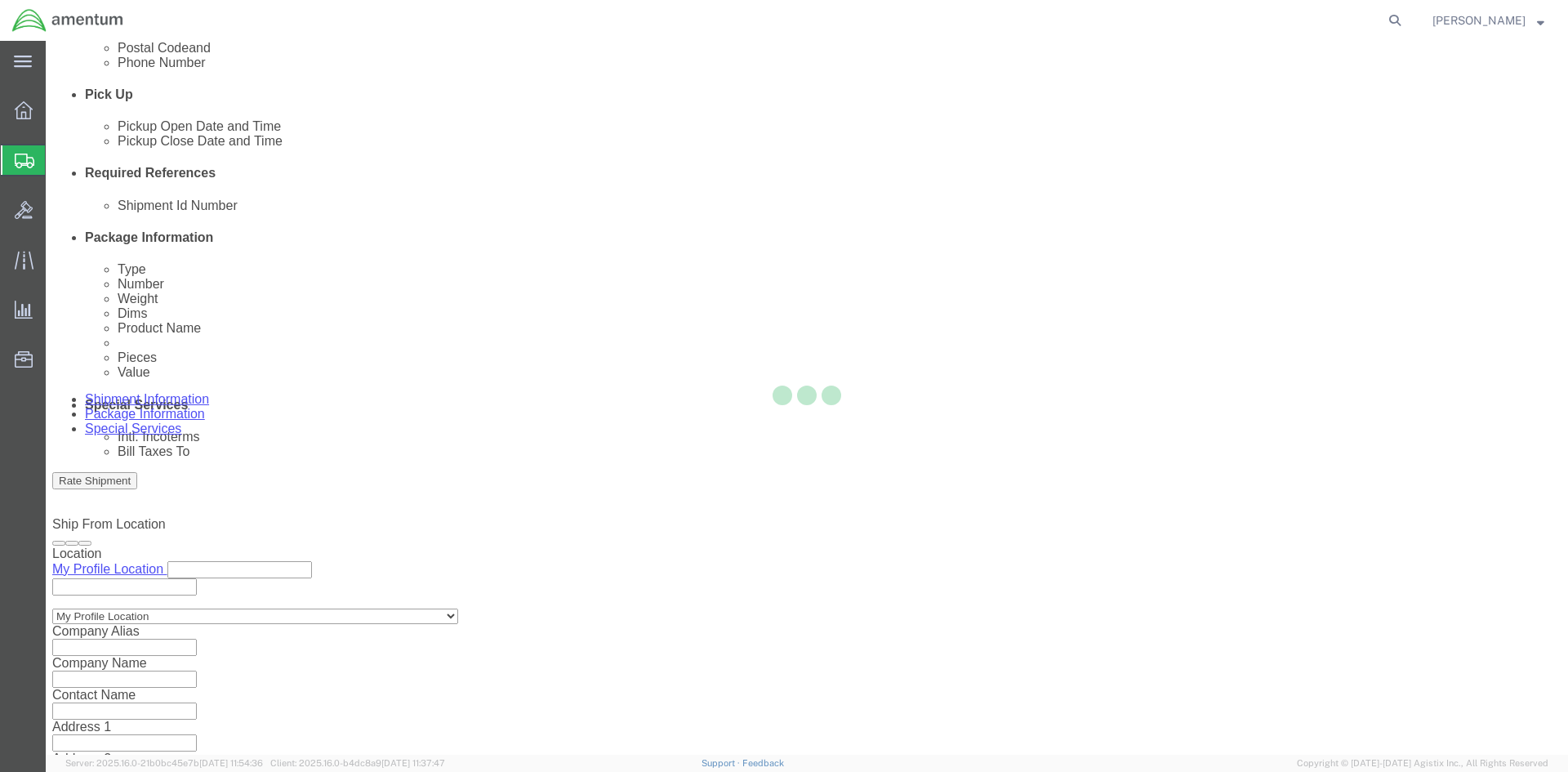
select select "49914"
select select "49917"
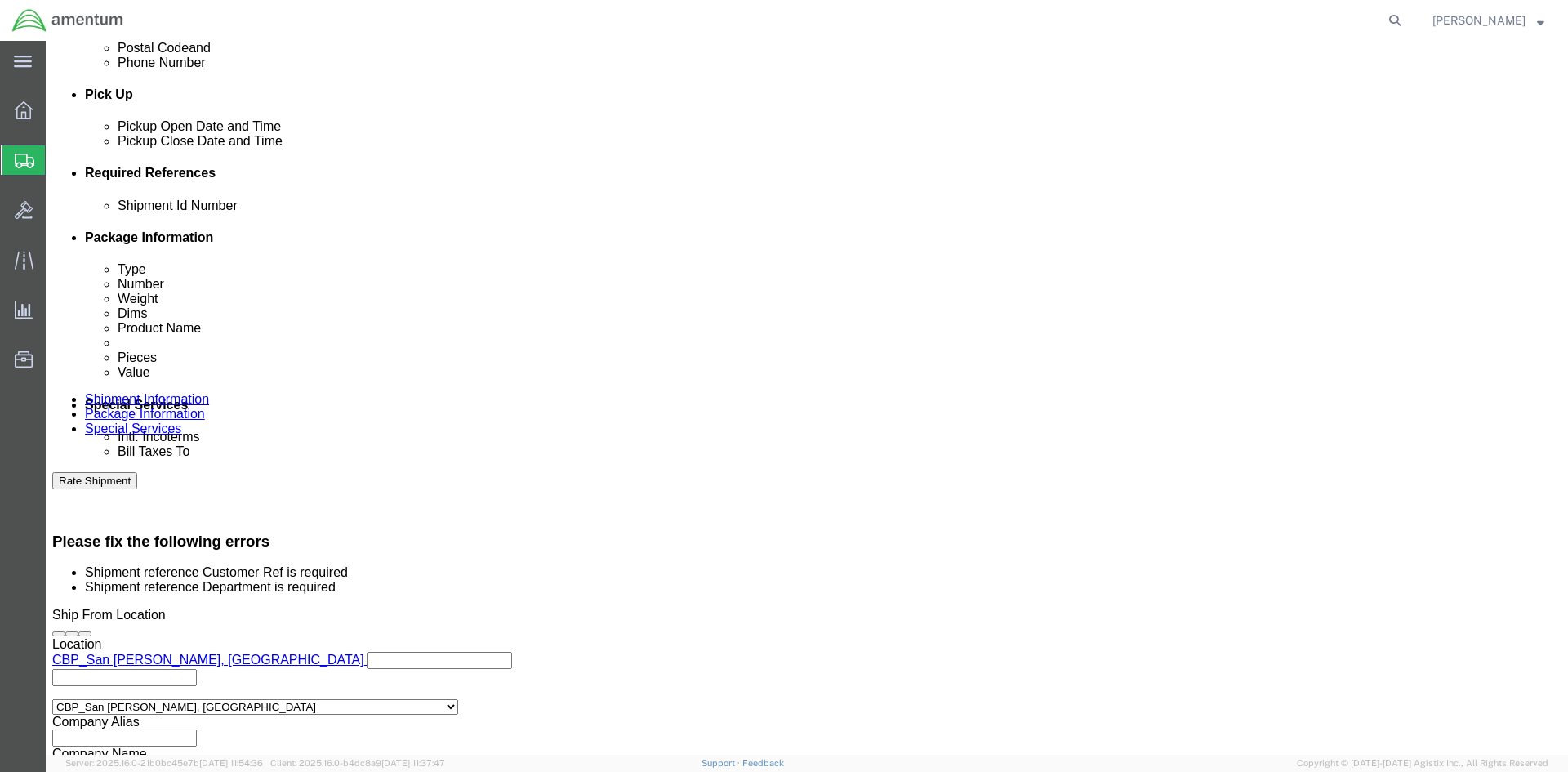
click input "text"
paste input "94506"
type input "94506"
click input "text"
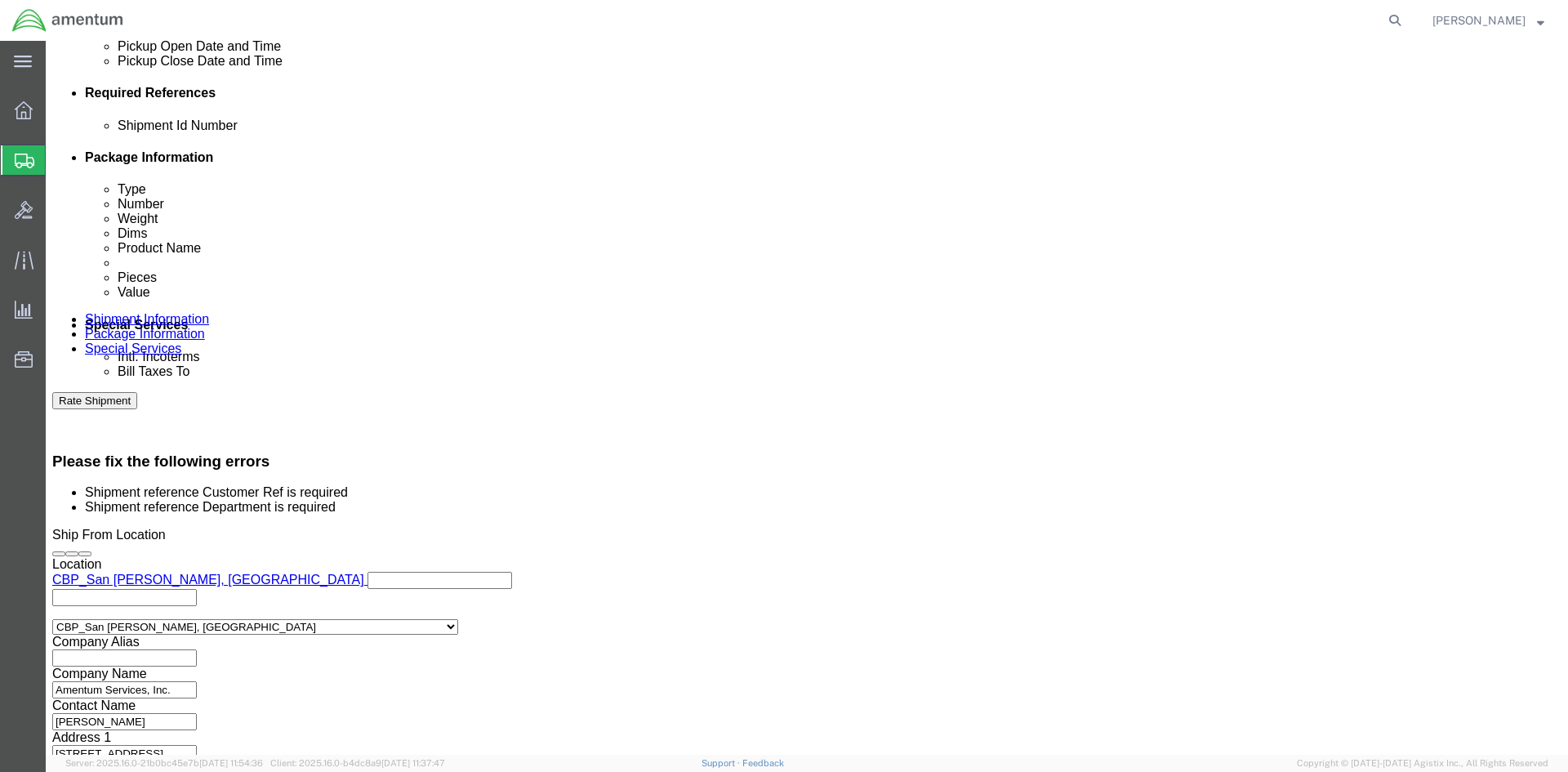
scroll to position [772, 0]
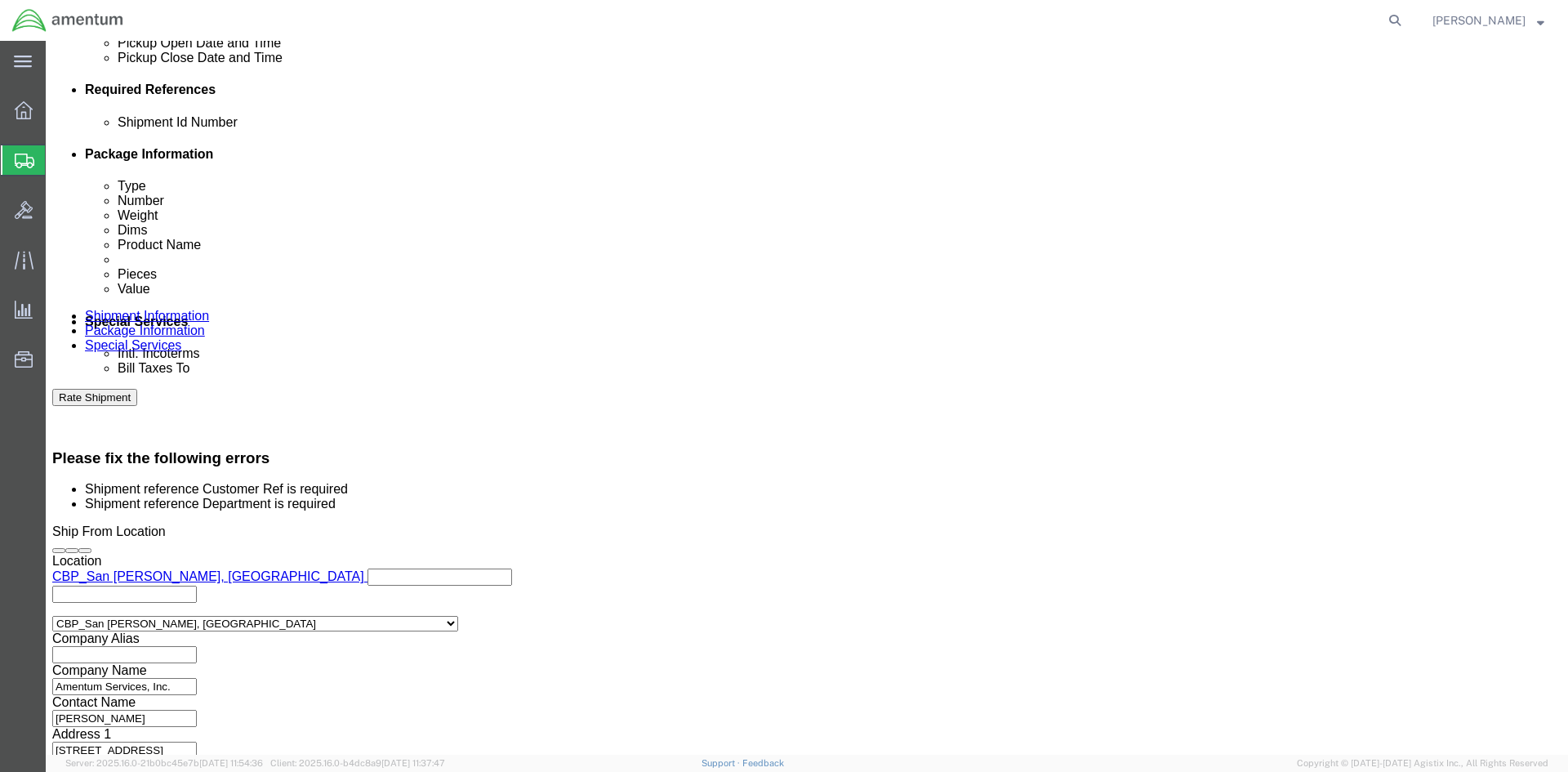
type input "CBP"
click button "Rate Shipment"
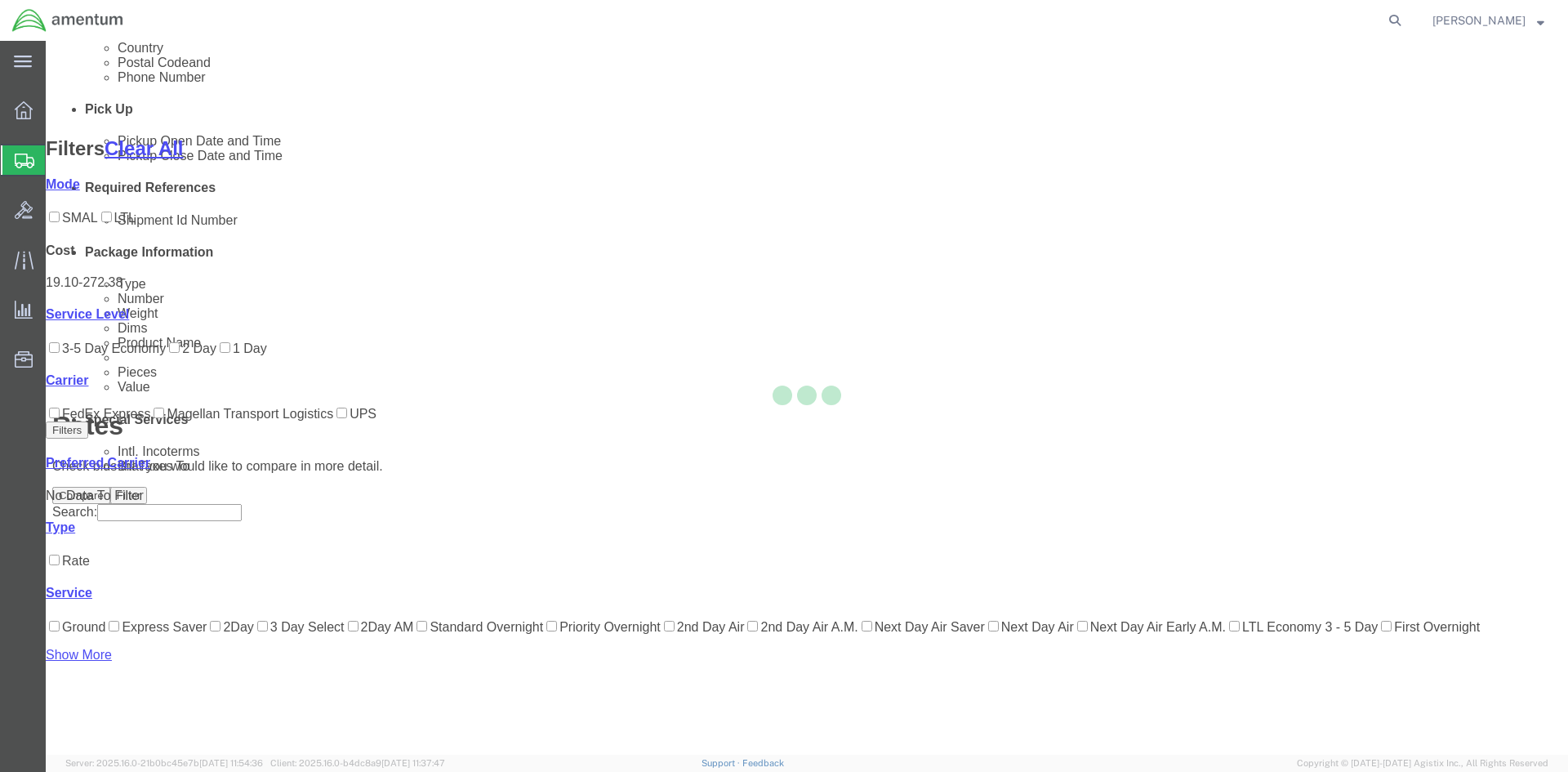
scroll to position [99, 0]
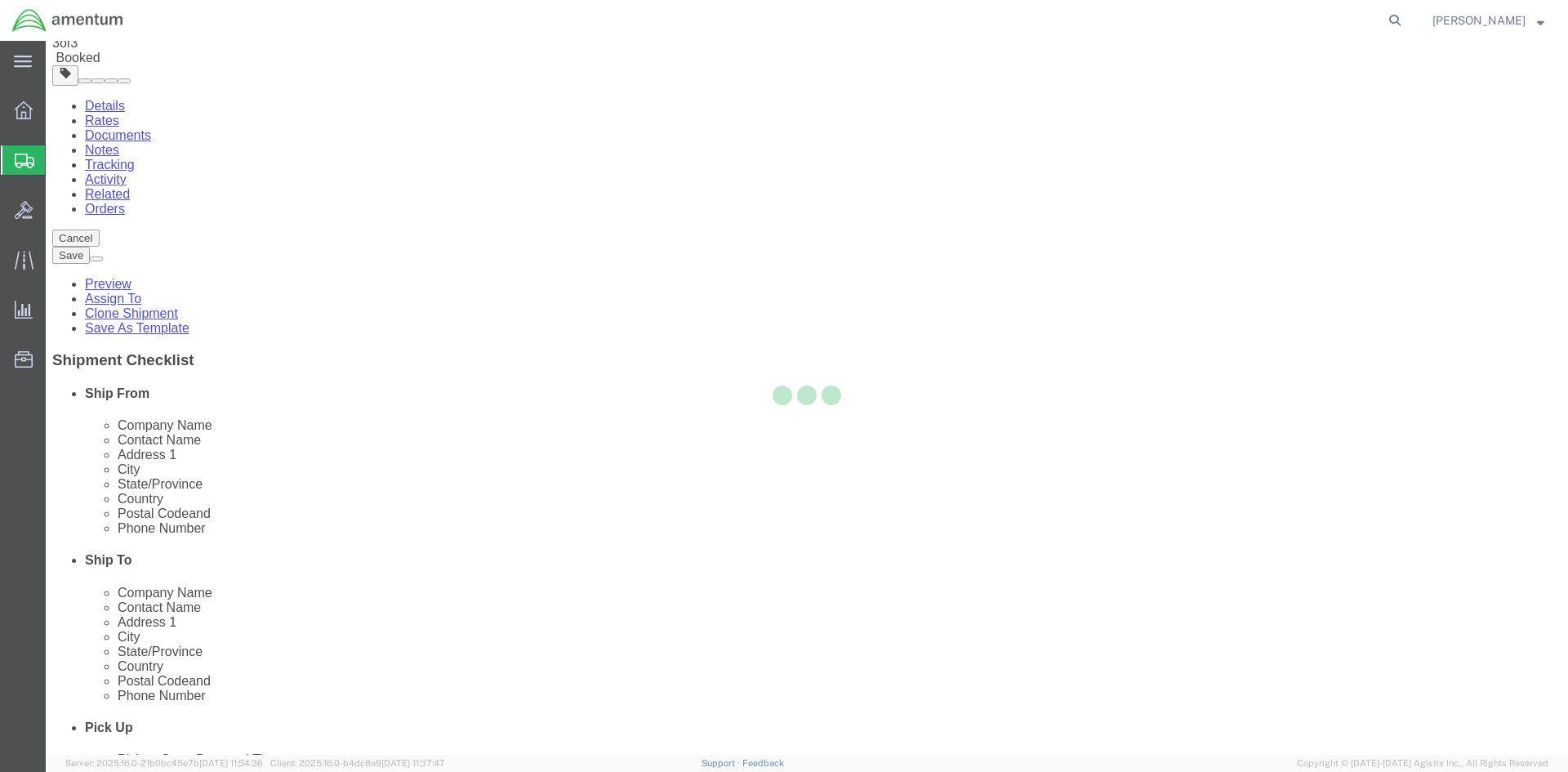
scroll to position [0, 0]
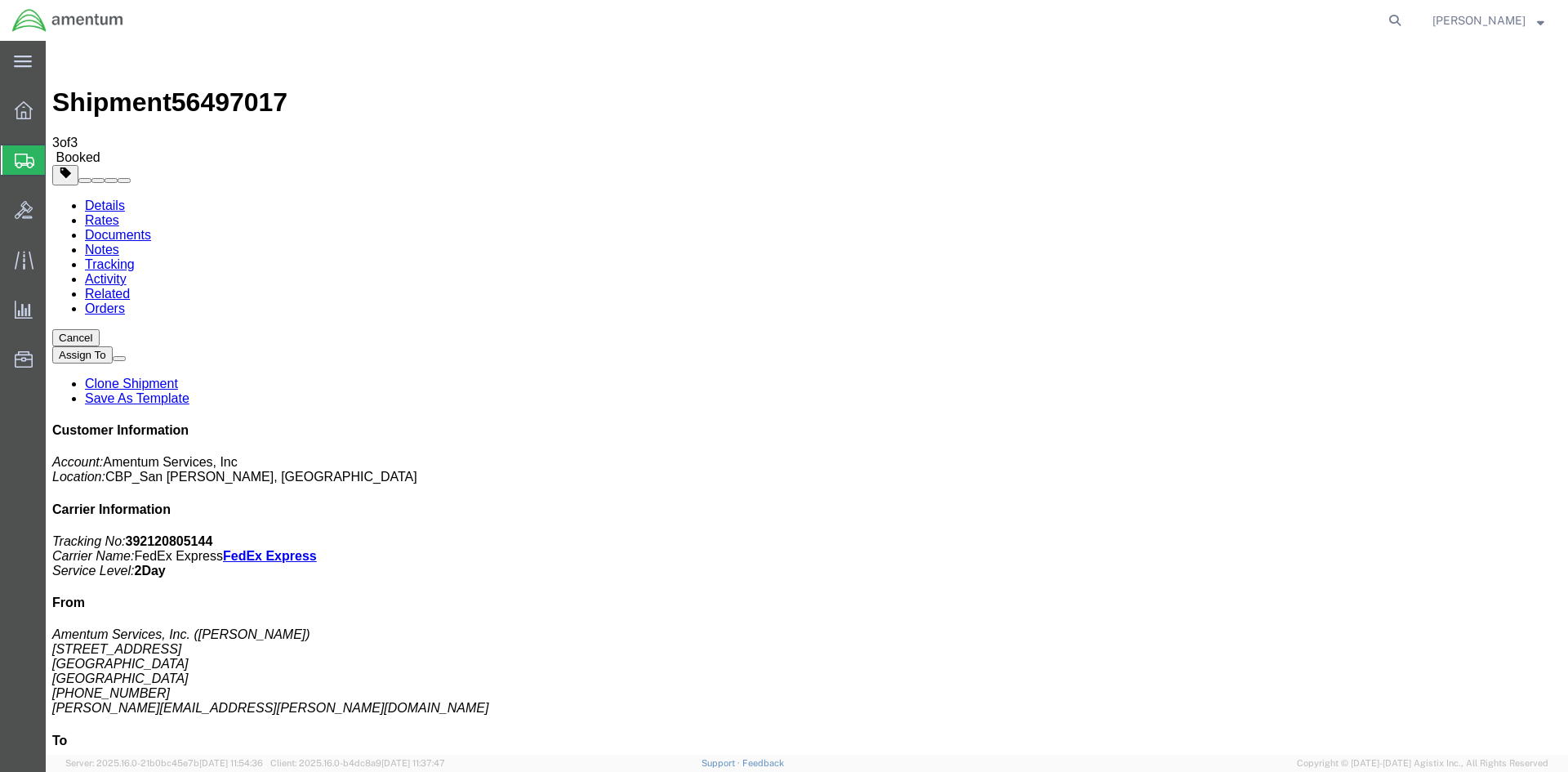
drag, startPoint x: 163, startPoint y: 293, endPoint x: 249, endPoint y: 296, distance: 86.1
drag, startPoint x: 178, startPoint y: 257, endPoint x: 309, endPoint y: 378, distance: 178.3
